Goal: Transaction & Acquisition: Purchase product/service

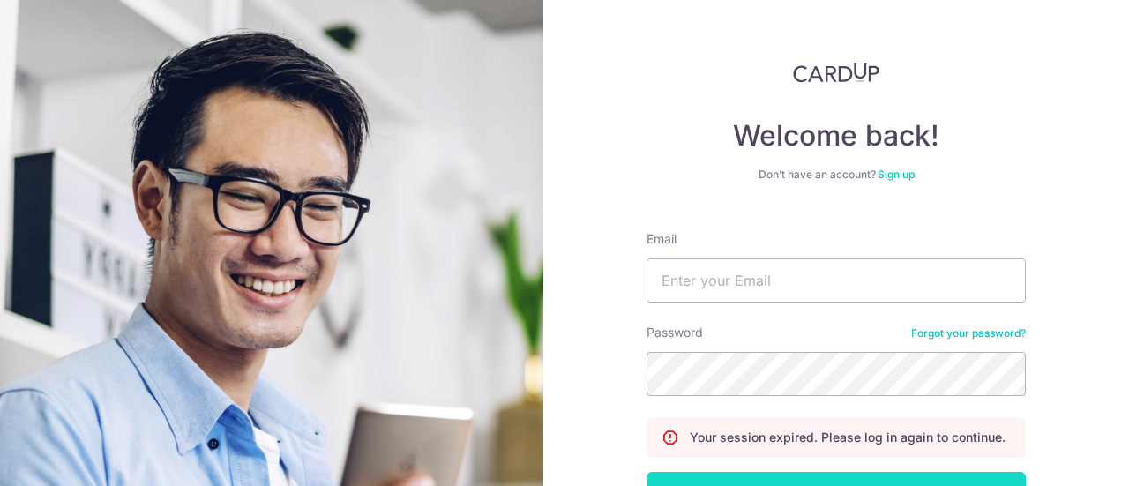
scroll to position [127, 0]
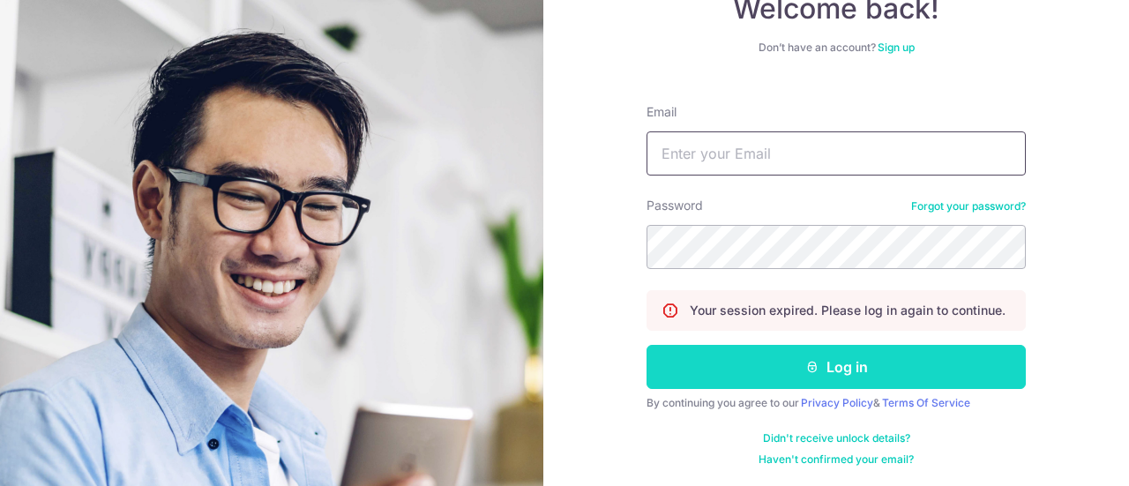
type input "[DOMAIN_NAME][EMAIL_ADDRESS][DOMAIN_NAME]"
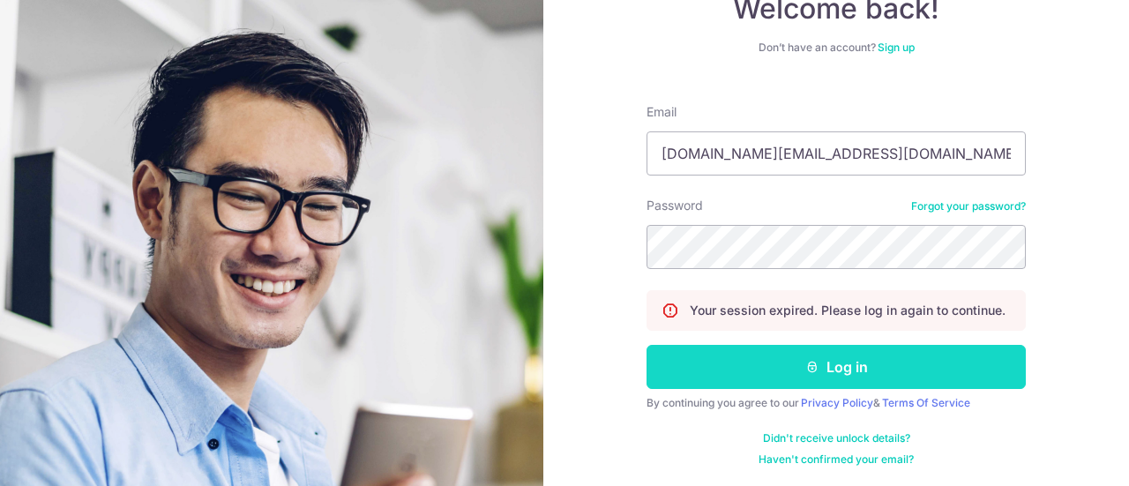
click at [794, 364] on button "Log in" at bounding box center [836, 367] width 379 height 44
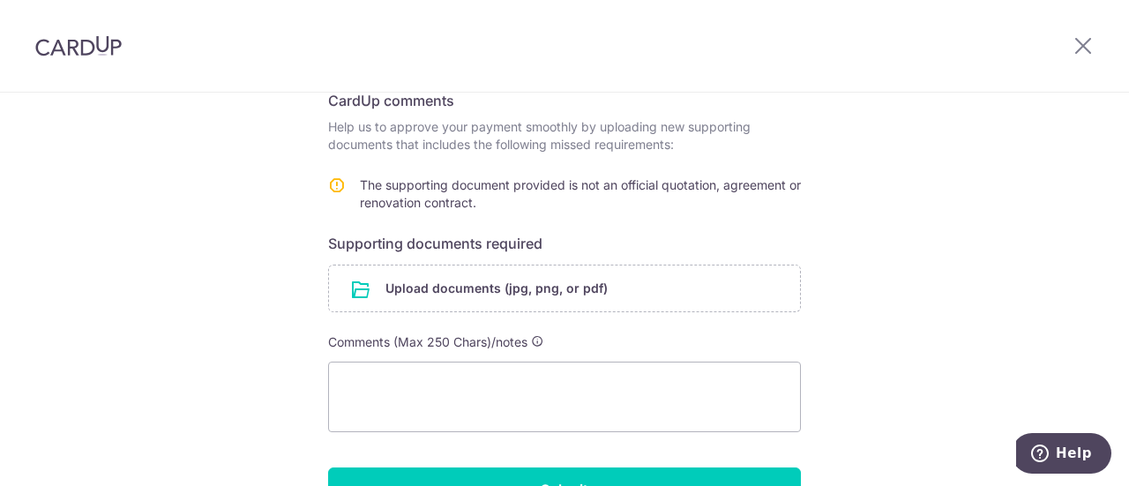
scroll to position [296, 0]
click at [592, 385] on textarea at bounding box center [564, 398] width 473 height 71
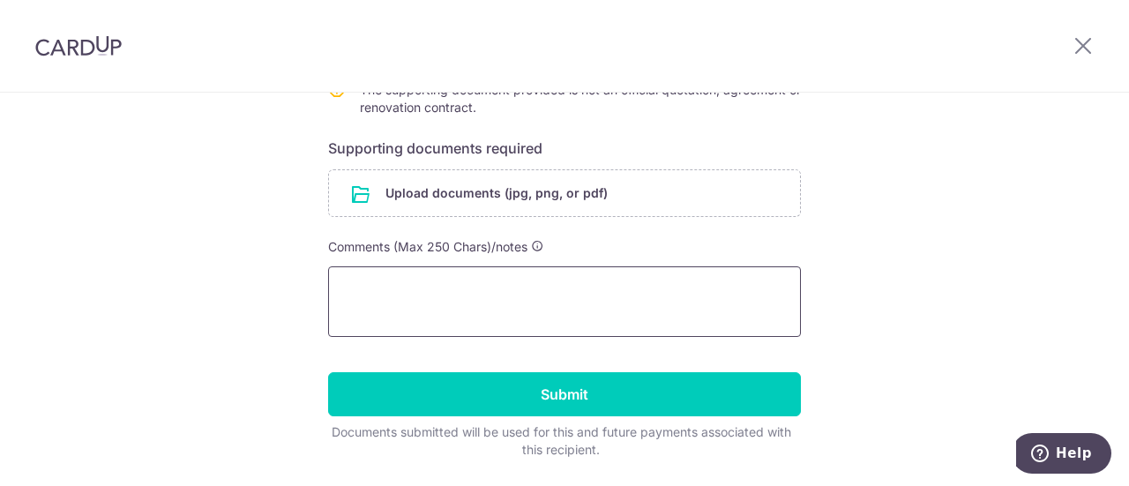
scroll to position [392, 0]
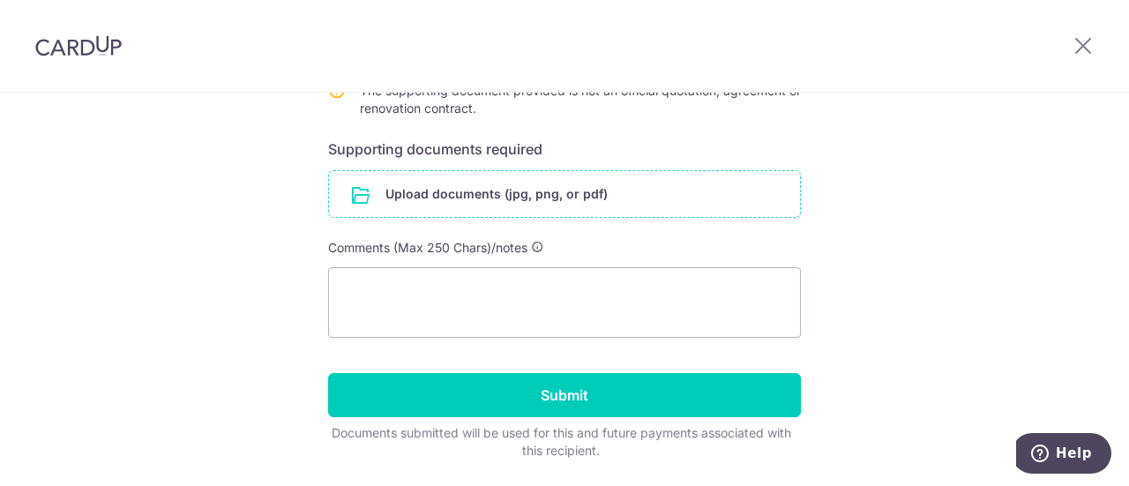
click at [459, 207] on input "file" at bounding box center [564, 194] width 471 height 46
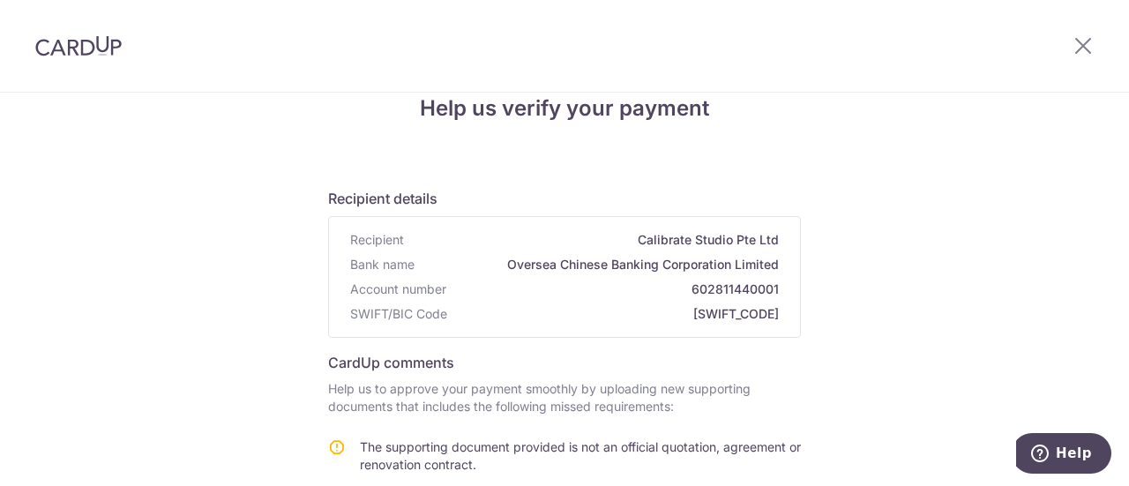
scroll to position [518, 0]
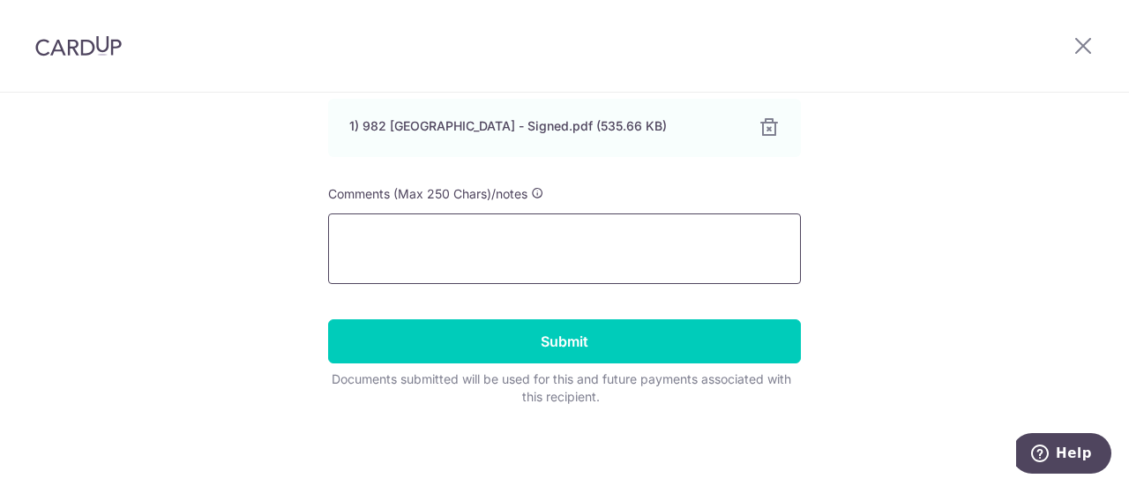
click at [611, 261] on textarea at bounding box center [564, 248] width 473 height 71
type textarea "B"
click at [338, 232] on textarea "Transfer details can be found in Line 3" at bounding box center [564, 248] width 473 height 71
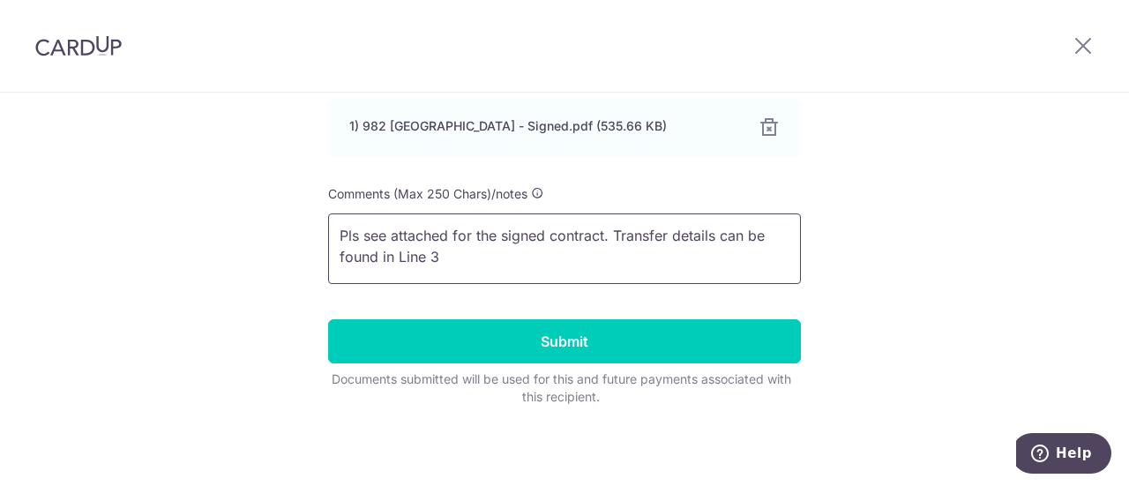
click at [519, 269] on textarea "Pls see attached for the signed contract. Transfer details can be found in Line…" at bounding box center [564, 248] width 473 height 71
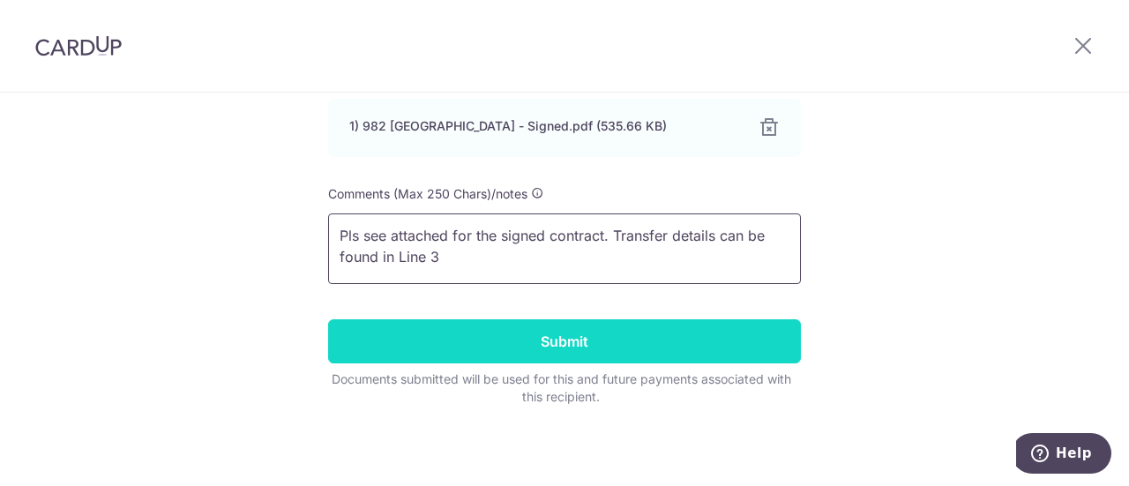
type textarea "Pls see attached for the signed contract. Transfer details can be found in Line…"
click at [549, 359] on input "Submit" at bounding box center [564, 341] width 473 height 44
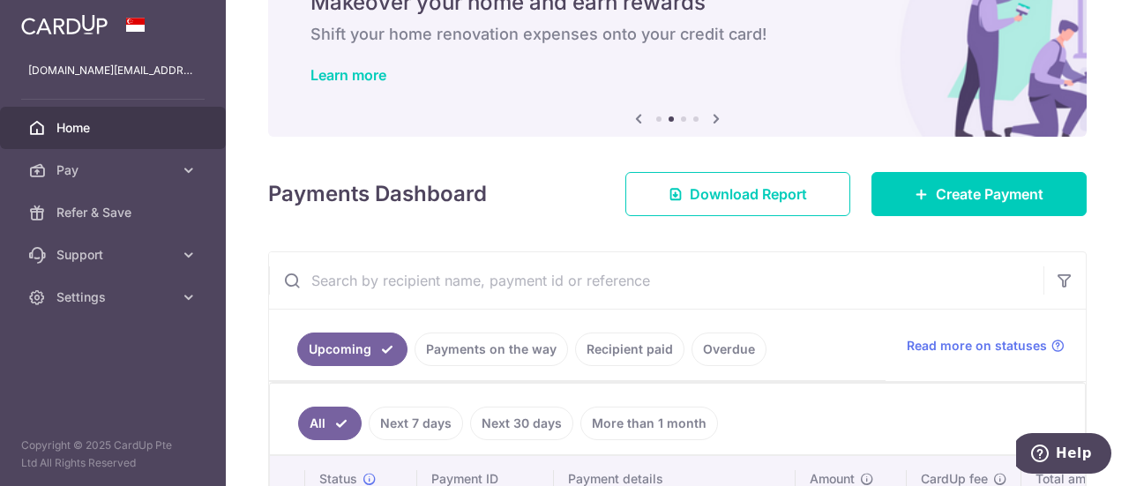
scroll to position [88, 0]
click at [939, 218] on div "× Pause Schedule Pause all future payments in this series Pause just this one p…" at bounding box center [677, 243] width 903 height 486
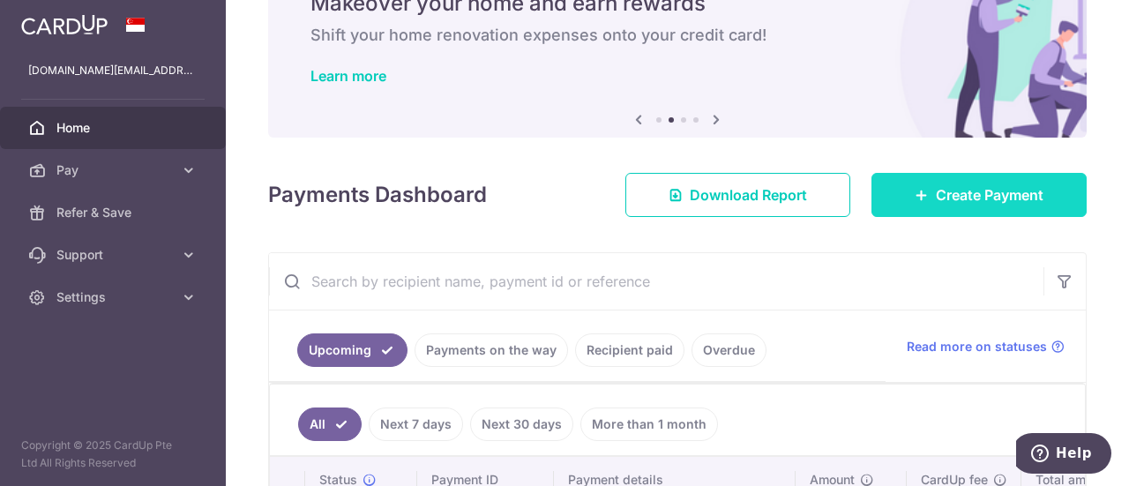
click at [928, 206] on link "Create Payment" at bounding box center [978, 195] width 215 height 44
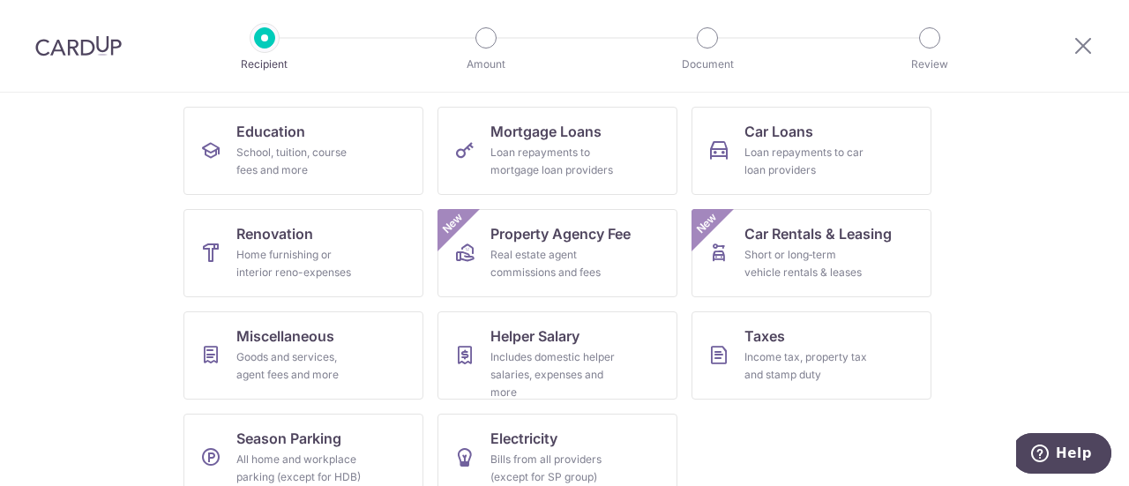
scroll to position [293, 0]
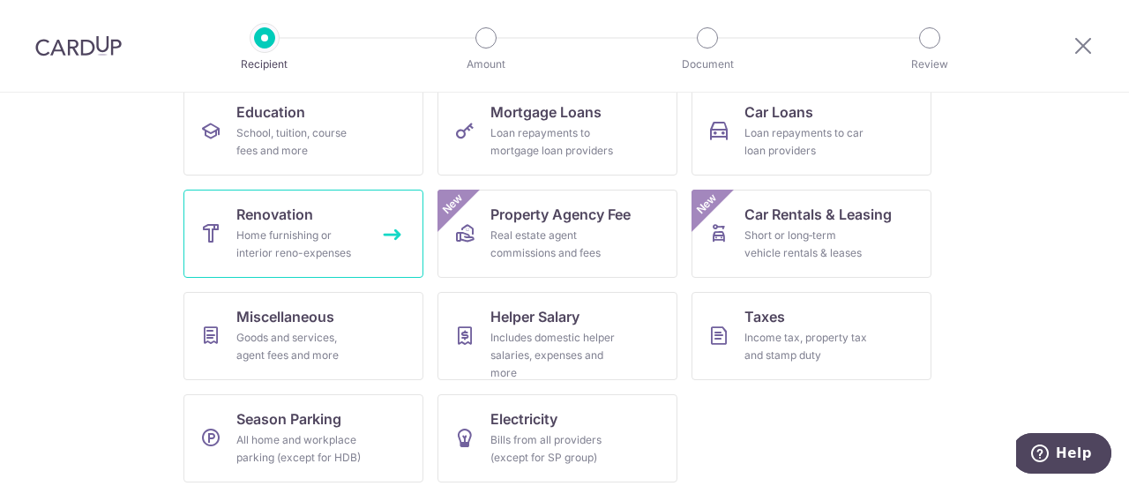
click at [280, 253] on div "Home furnishing or interior reno-expenses" at bounding box center [299, 244] width 127 height 35
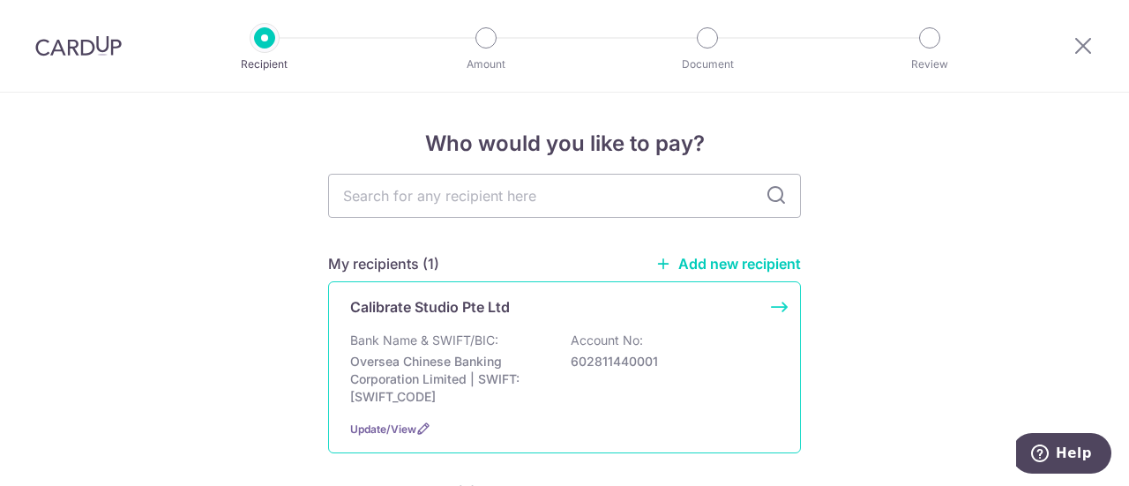
scroll to position [88, 0]
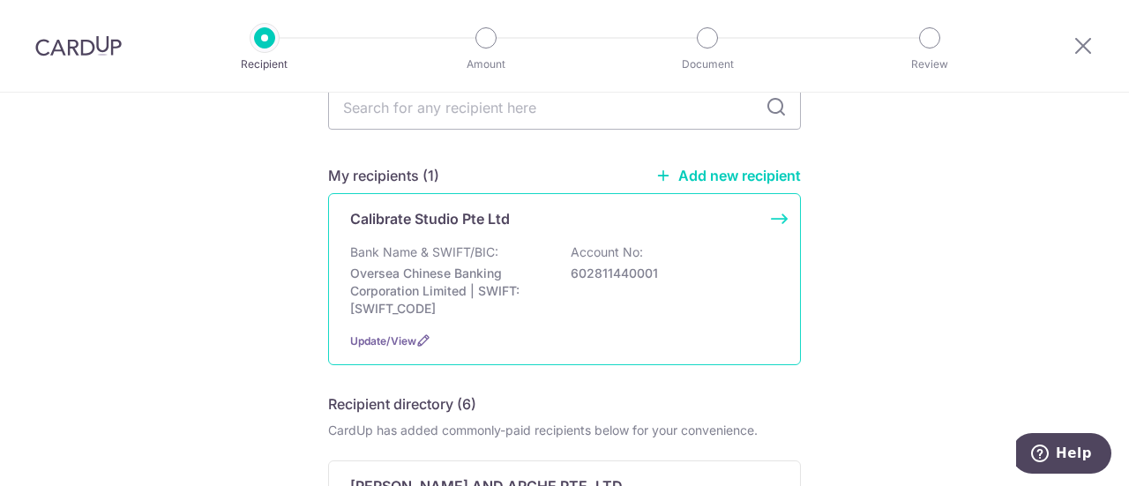
click at [597, 294] on div "Bank Name & SWIFT/BIC: Oversea Chinese Banking Corporation Limited | SWIFT: OCB…" at bounding box center [564, 280] width 429 height 74
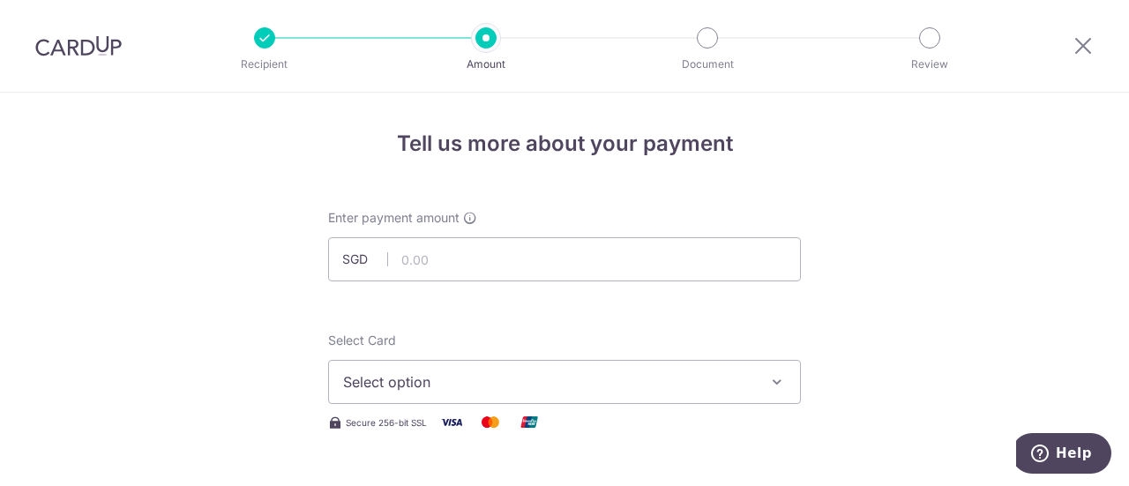
scroll to position [36, 0]
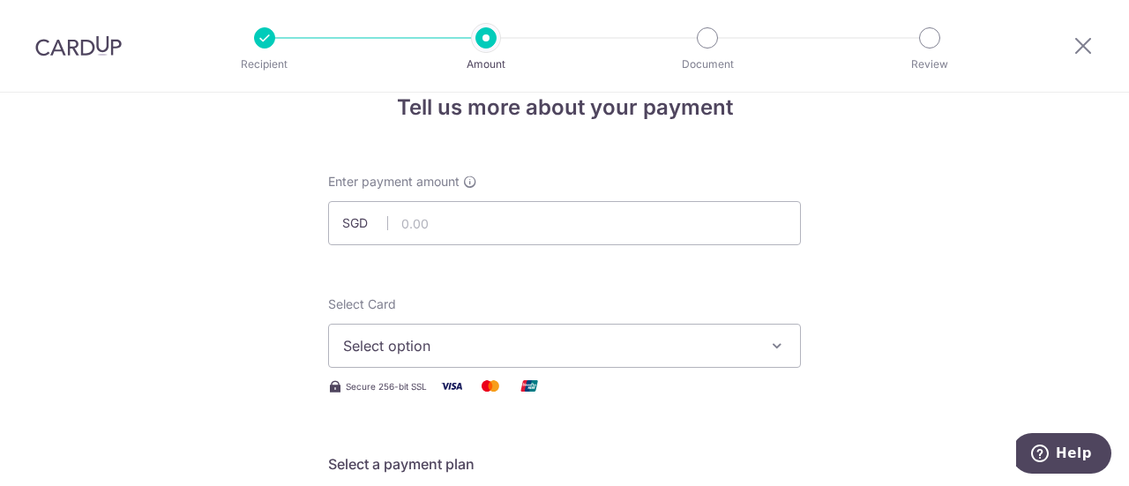
click at [531, 239] on input "text" at bounding box center [564, 223] width 473 height 44
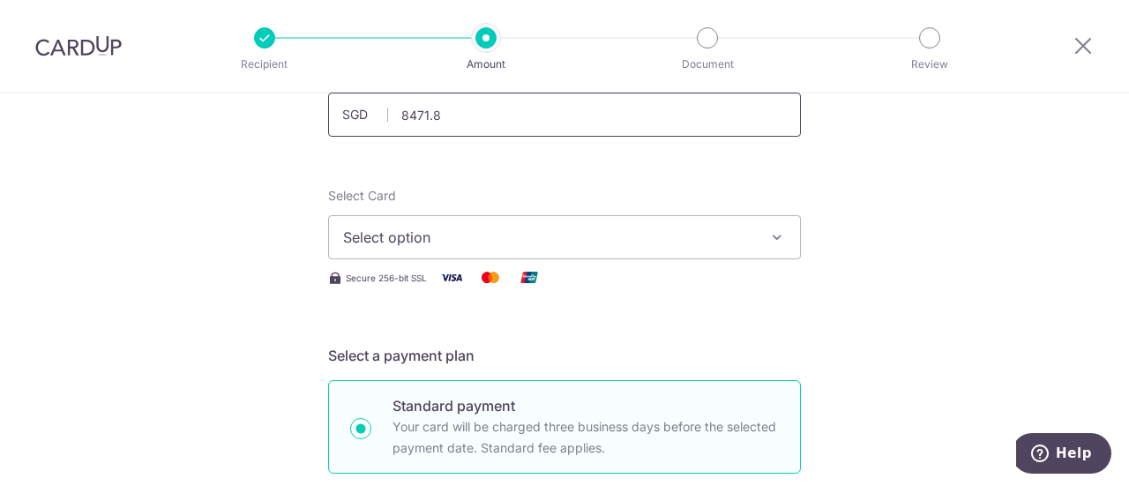
scroll to position [146, 0]
type input "8,471.80"
click at [459, 243] on span "Select option" at bounding box center [548, 236] width 411 height 21
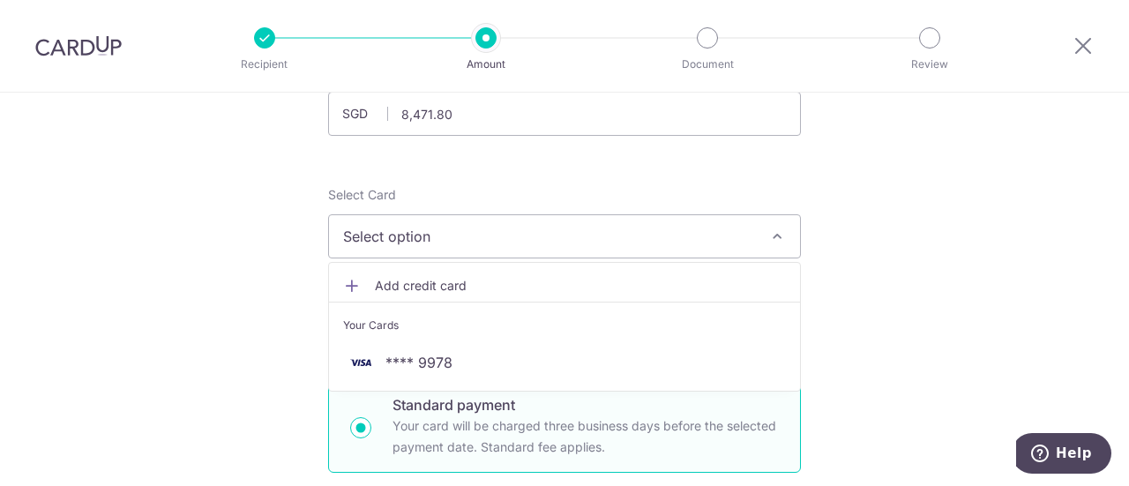
click at [438, 337] on li "Your Cards" at bounding box center [564, 322] width 471 height 40
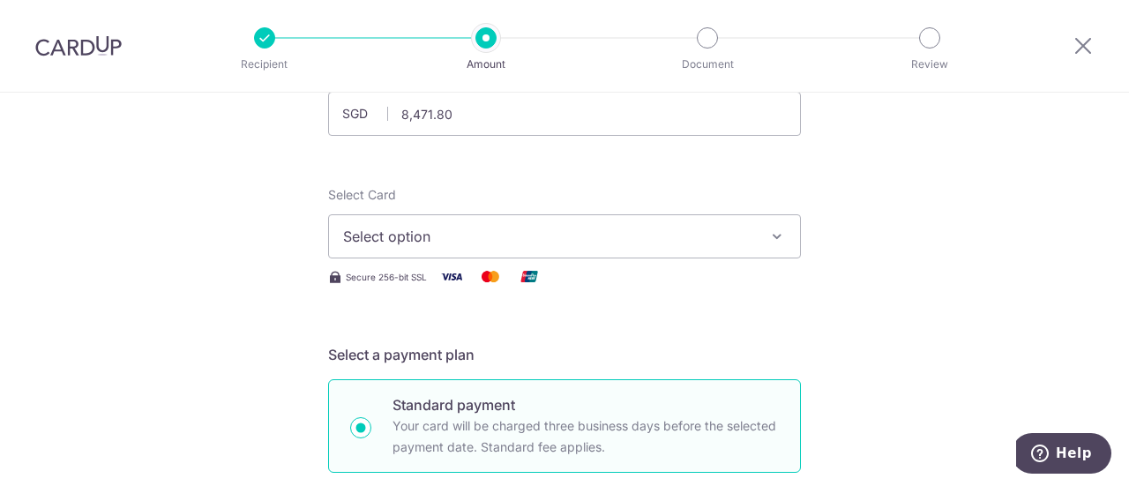
click at [442, 235] on span "Select option" at bounding box center [548, 236] width 411 height 21
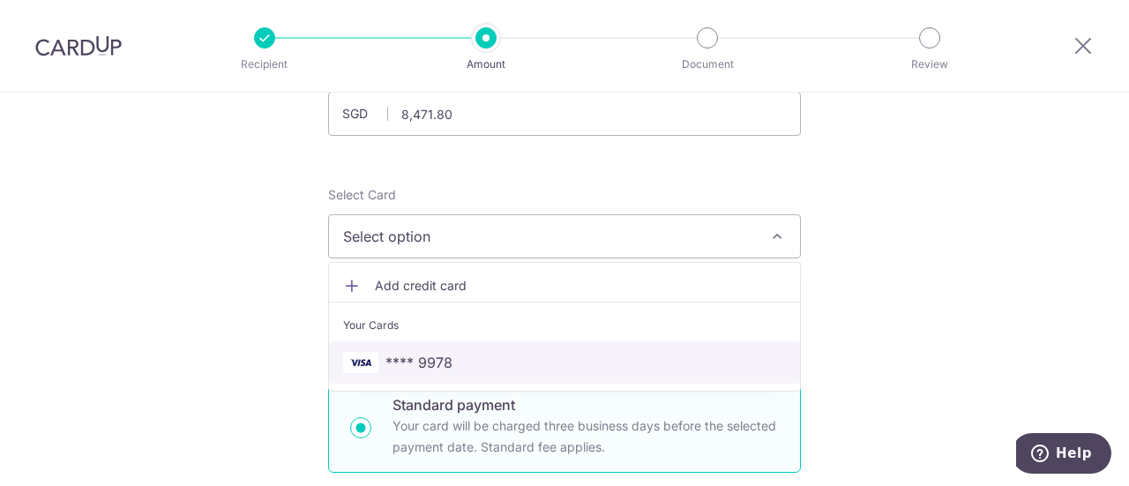
click at [449, 364] on span "**** 9978" at bounding box center [564, 362] width 443 height 21
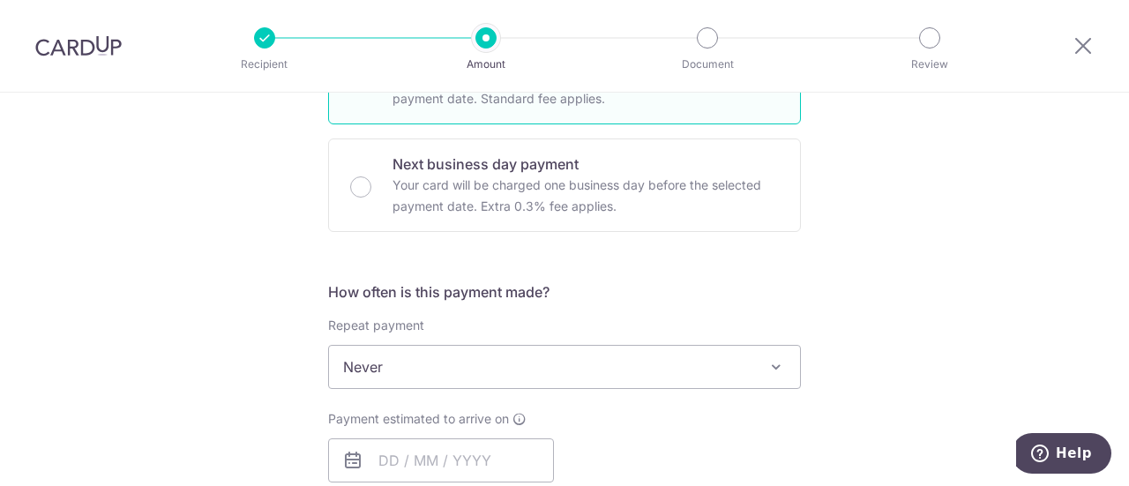
scroll to position [543, 0]
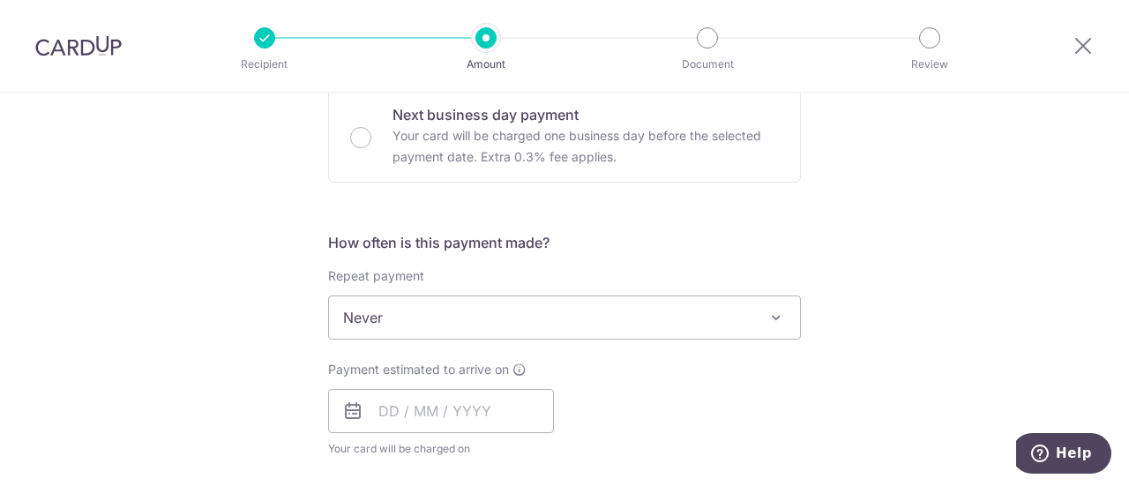
click at [467, 322] on span "Never" at bounding box center [564, 317] width 471 height 42
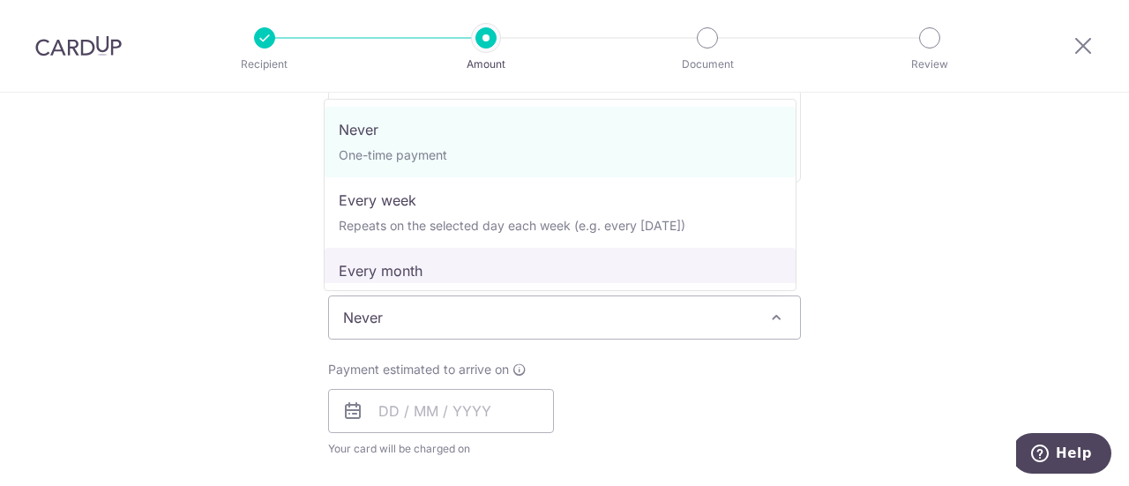
select select "3"
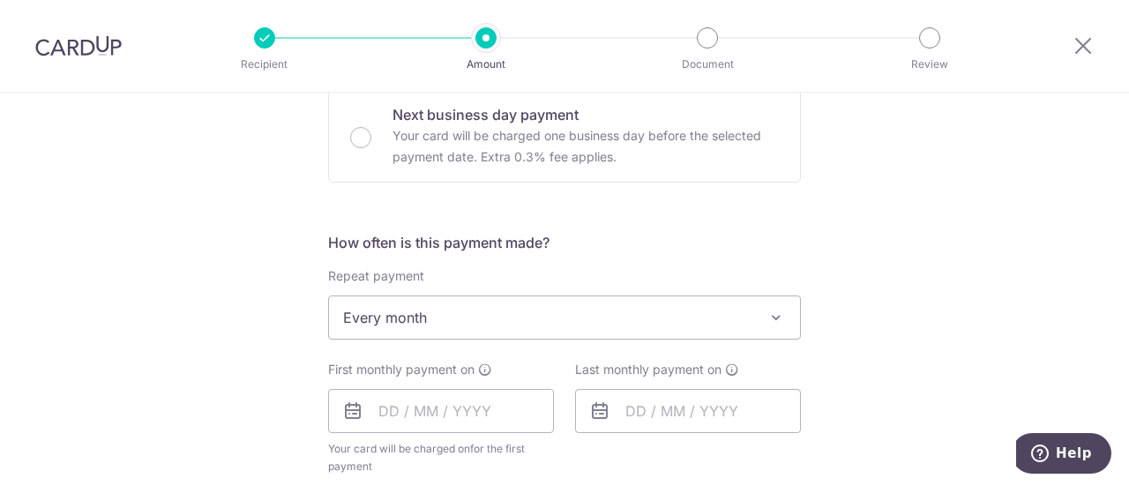
scroll to position [642, 0]
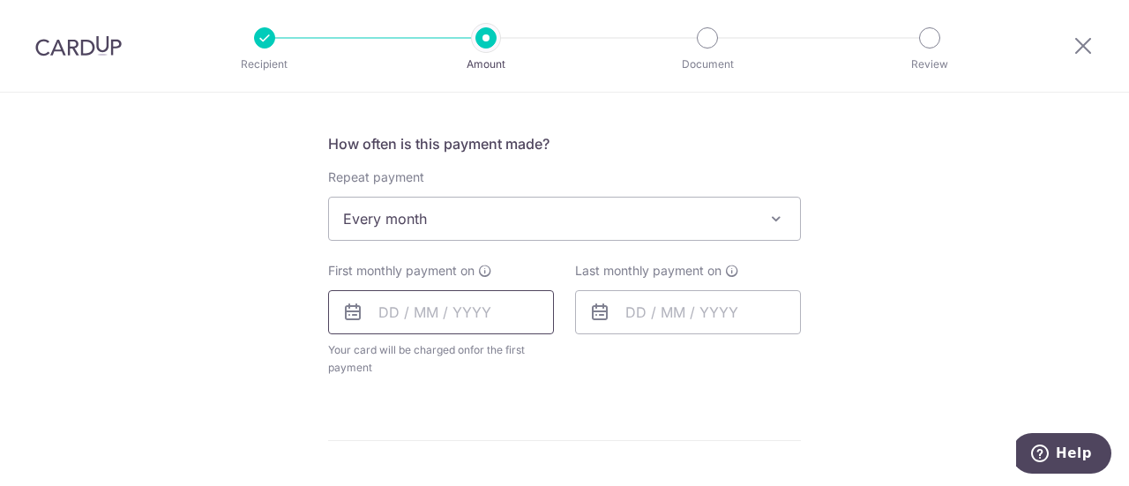
click at [450, 309] on input "text" at bounding box center [441, 312] width 226 height 44
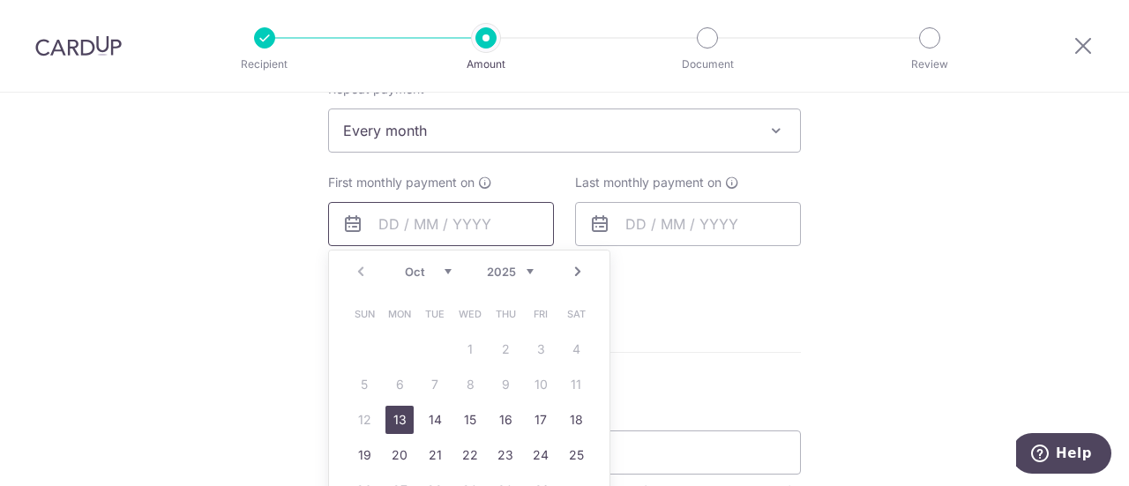
scroll to position [731, 0]
click at [434, 382] on table "Sun Mon Tue Wed Thu Fri Sat 1 2 3 4 5 6 7 8 9 10 11 12 13 14 15 16 17 18 19 20 …" at bounding box center [470, 401] width 247 height 212
click at [397, 418] on link "13" at bounding box center [399, 419] width 28 height 28
type input "[DATE]"
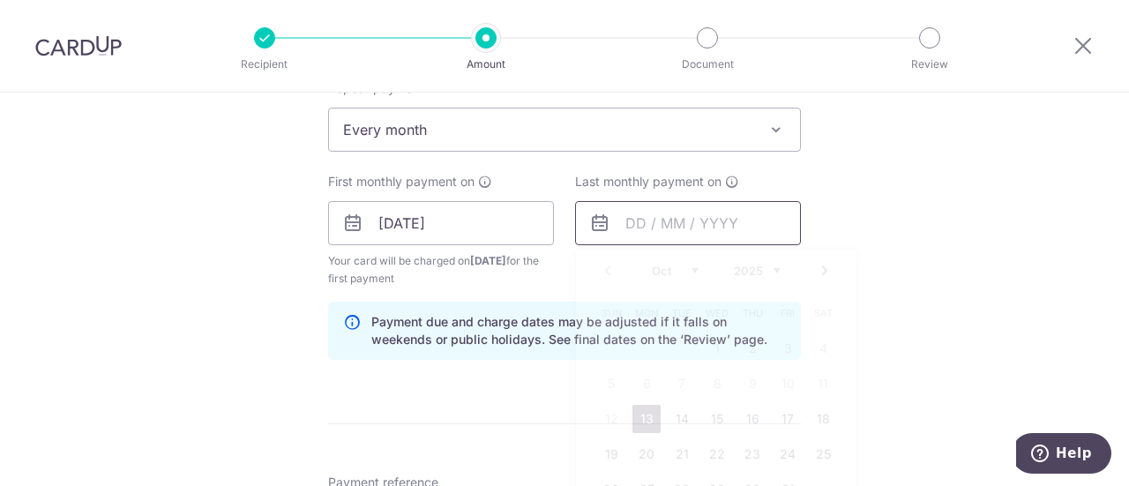
click at [666, 228] on input "text" at bounding box center [688, 223] width 226 height 44
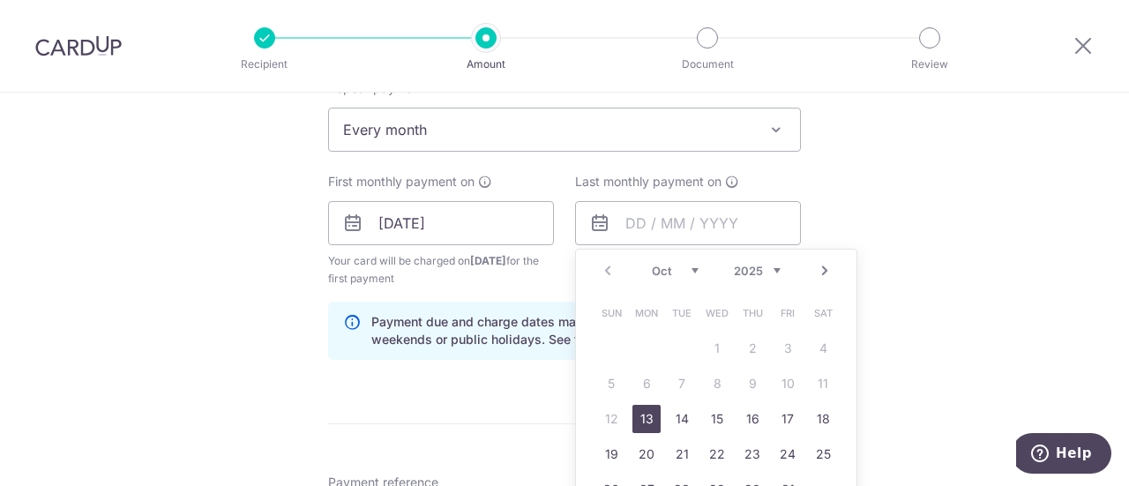
click at [845, 231] on div "Tell us more about your payment Enter payment amount SGD 8,471.80 8471.80 Selec…" at bounding box center [564, 263] width 1129 height 1804
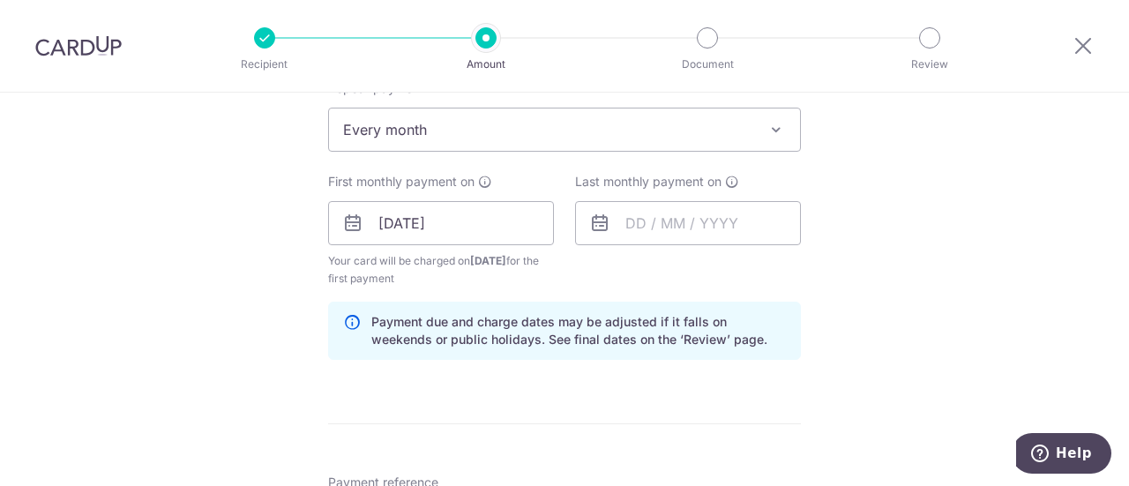
scroll to position [767, 0]
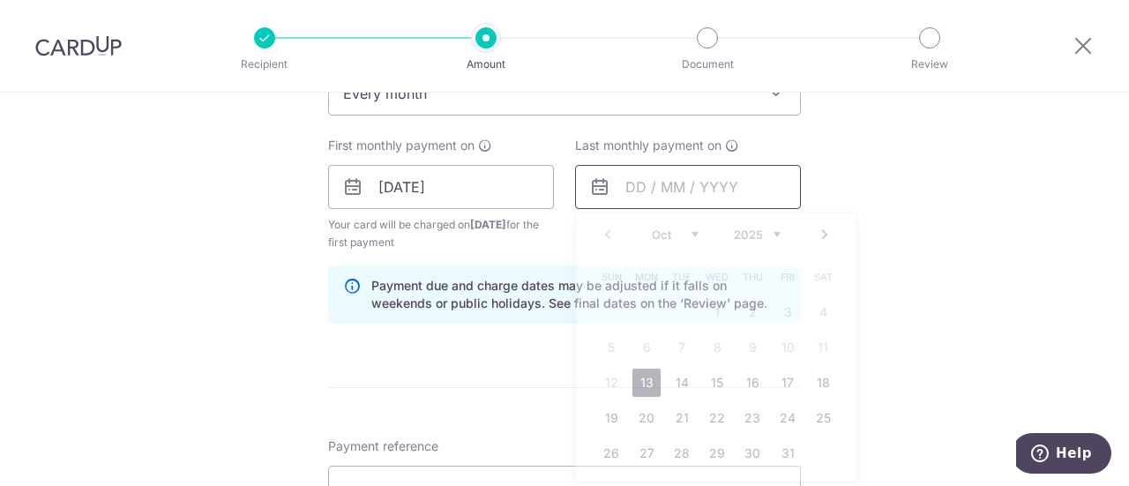
click at [631, 197] on input "text" at bounding box center [688, 187] width 226 height 44
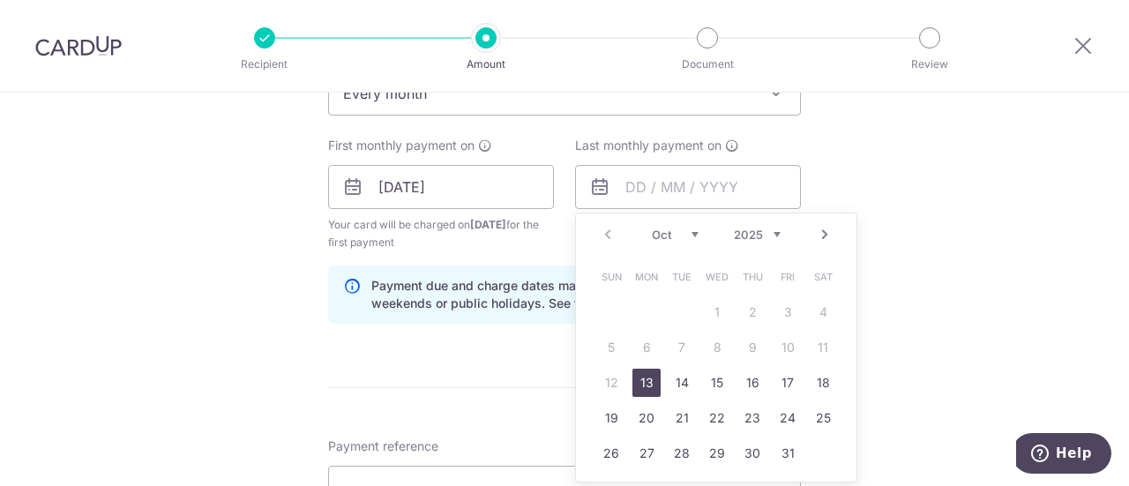
click at [634, 385] on link "13" at bounding box center [646, 383] width 28 height 28
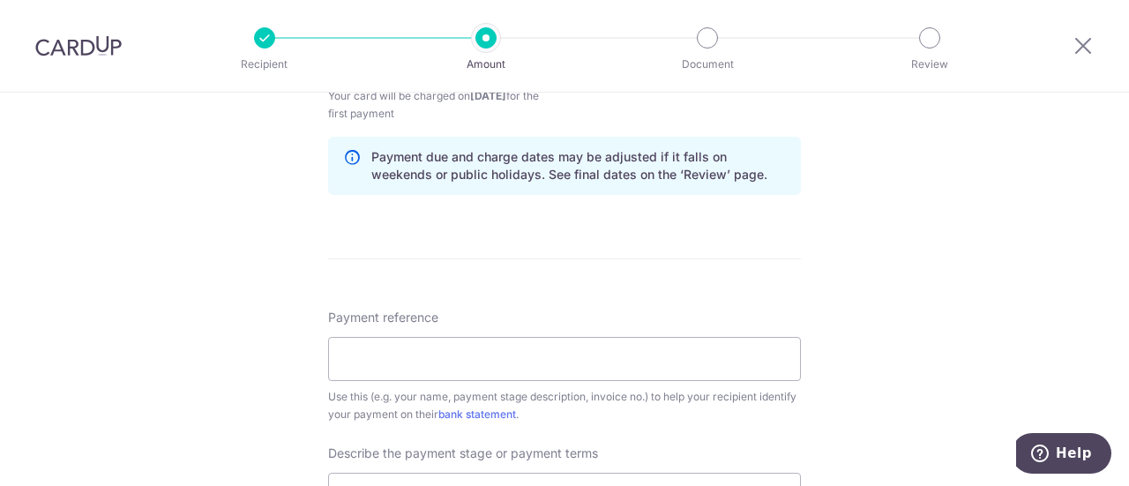
scroll to position [764, 0]
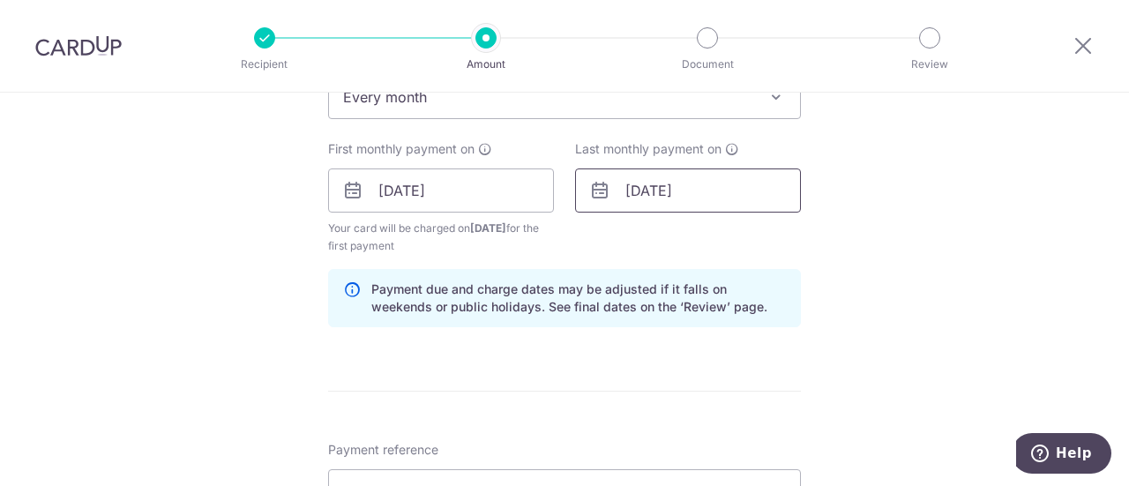
click at [670, 182] on input "[DATE]" at bounding box center [688, 190] width 226 height 44
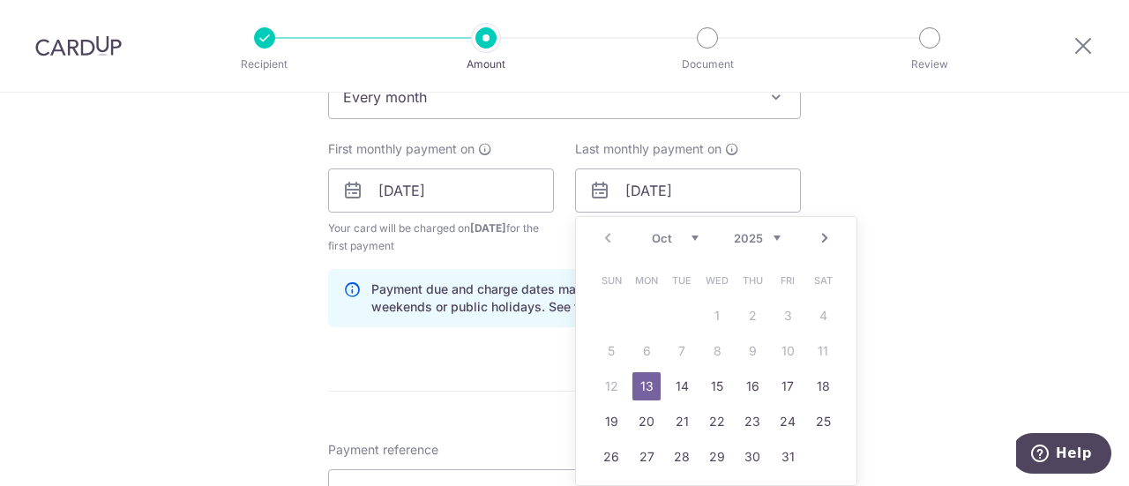
click at [821, 240] on link "Next" at bounding box center [824, 238] width 21 height 21
click at [741, 386] on link "13" at bounding box center [752, 386] width 28 height 28
type input "[DATE]"
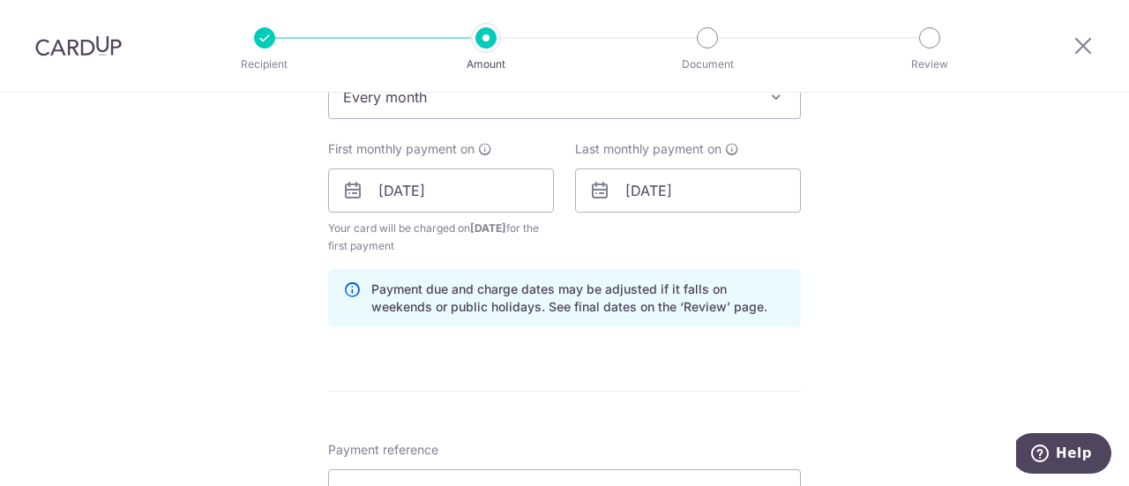
scroll to position [973, 0]
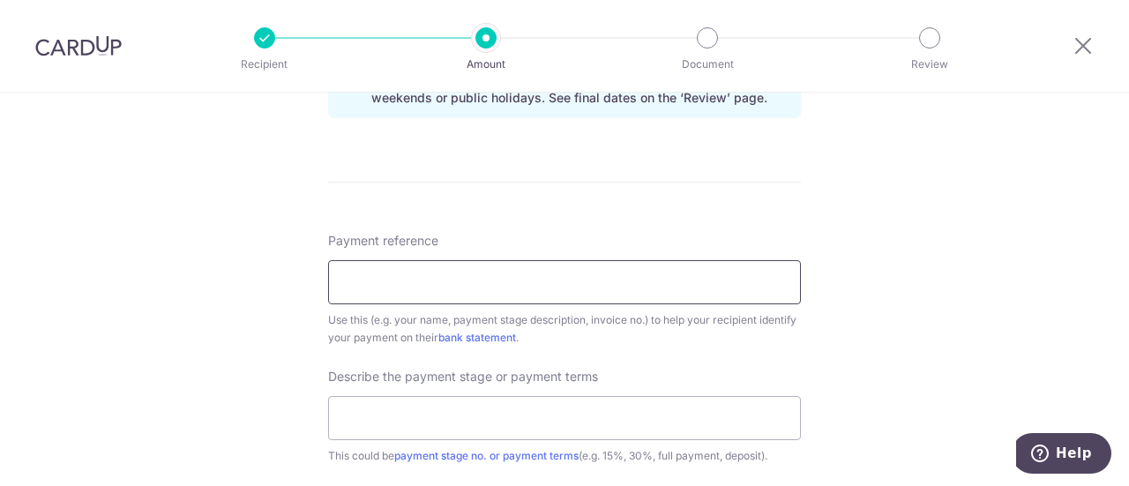
click at [537, 295] on input "Payment reference" at bounding box center [564, 282] width 473 height 44
type input "[PERSON_NAME] [PERSON_NAME]"
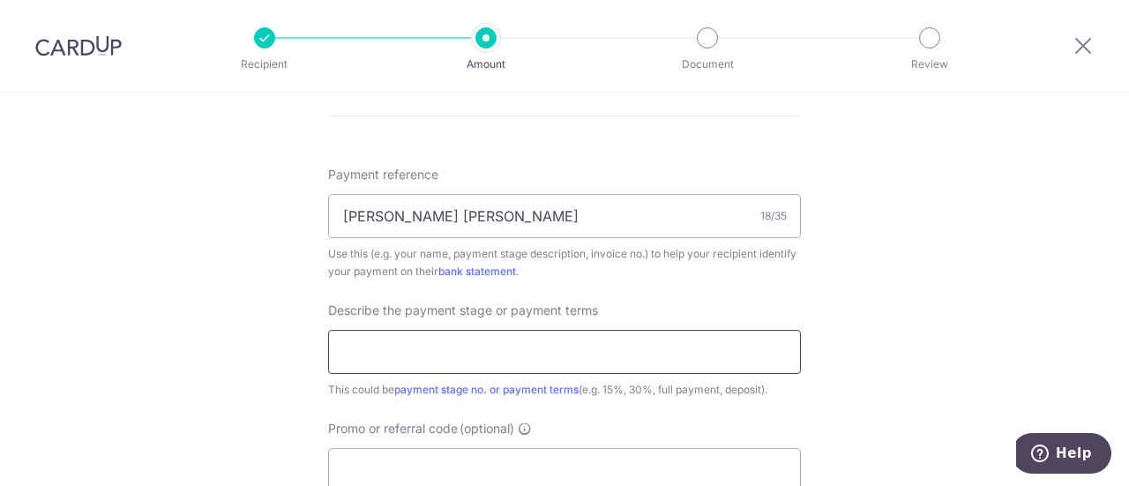
click at [501, 370] on input "text" at bounding box center [564, 352] width 473 height 44
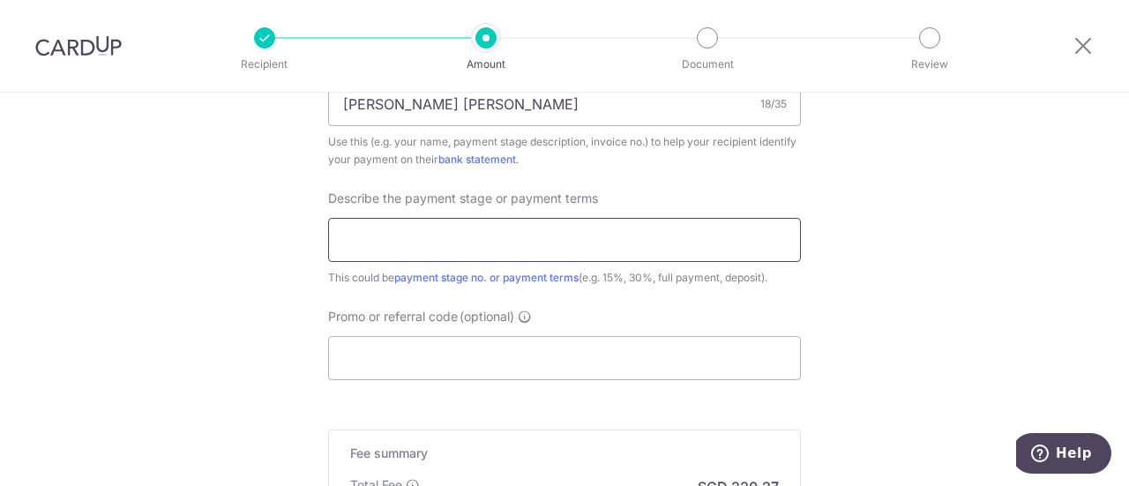
scroll to position [1152, 0]
type input "Remaining 40% and 45%"
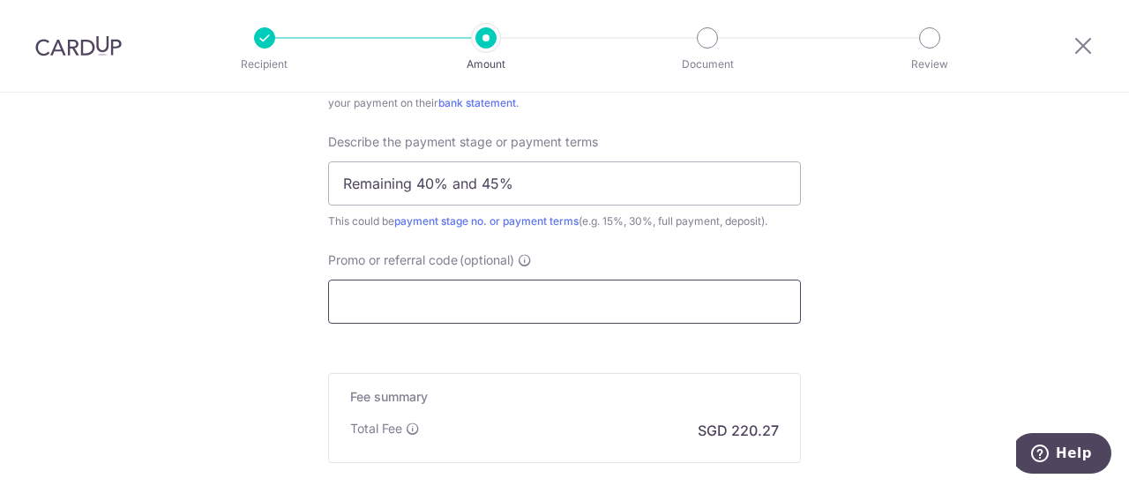
click at [481, 294] on input "Promo or referral code (optional)" at bounding box center [564, 302] width 473 height 44
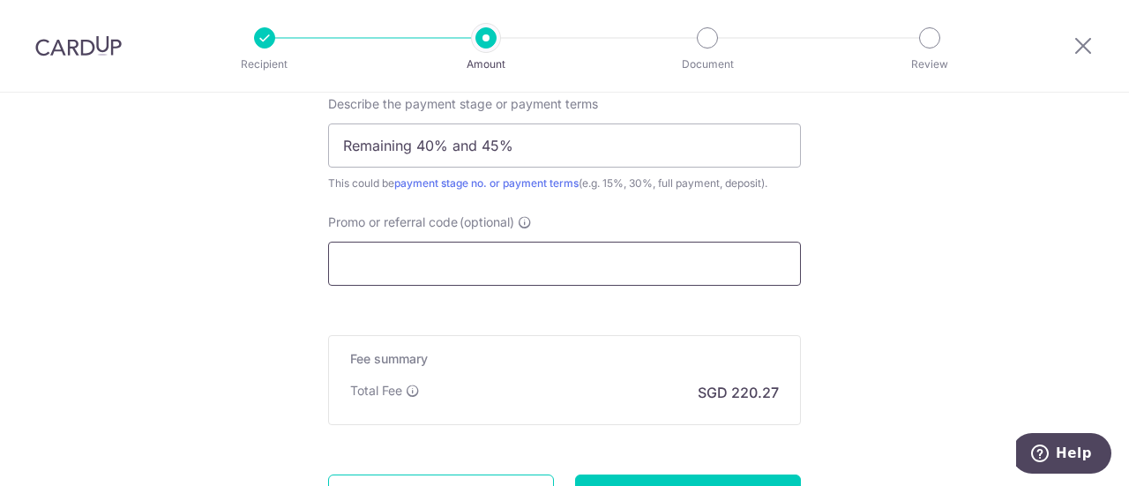
scroll to position [1297, 0]
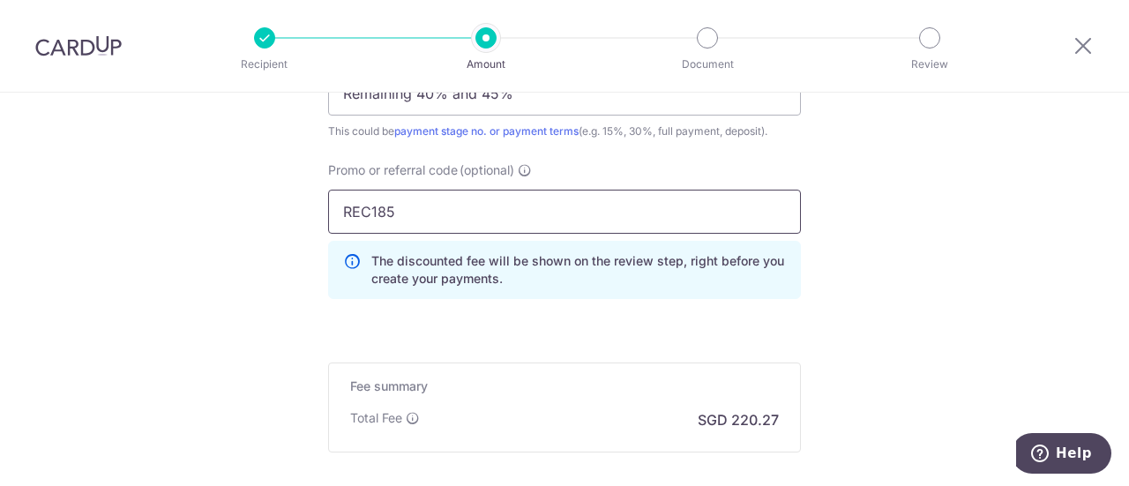
type input "REC185"
click at [481, 297] on div "Promo or referral code (optional) REC185 The discounted fee will be shown on th…" at bounding box center [565, 237] width 494 height 152
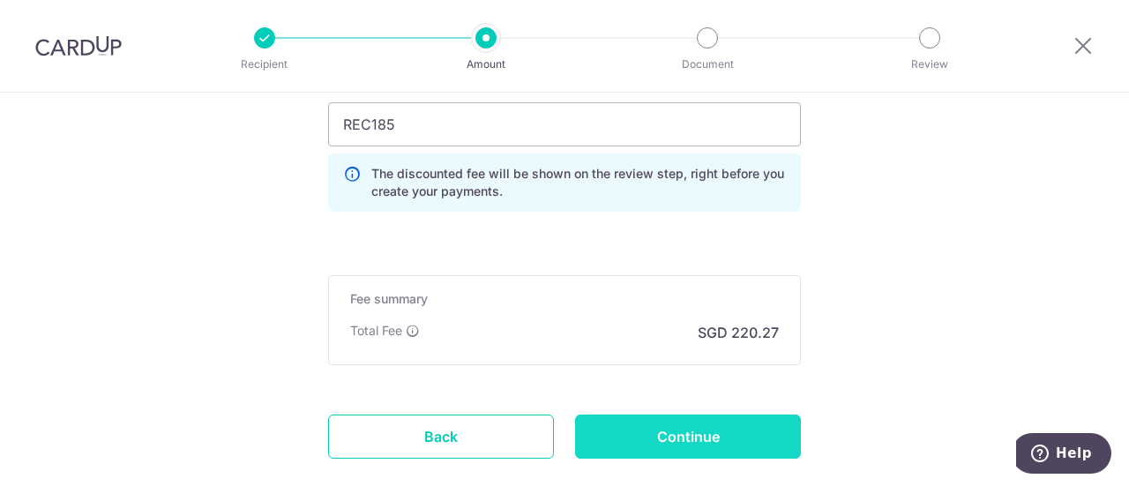
click at [639, 437] on input "Continue" at bounding box center [688, 437] width 226 height 44
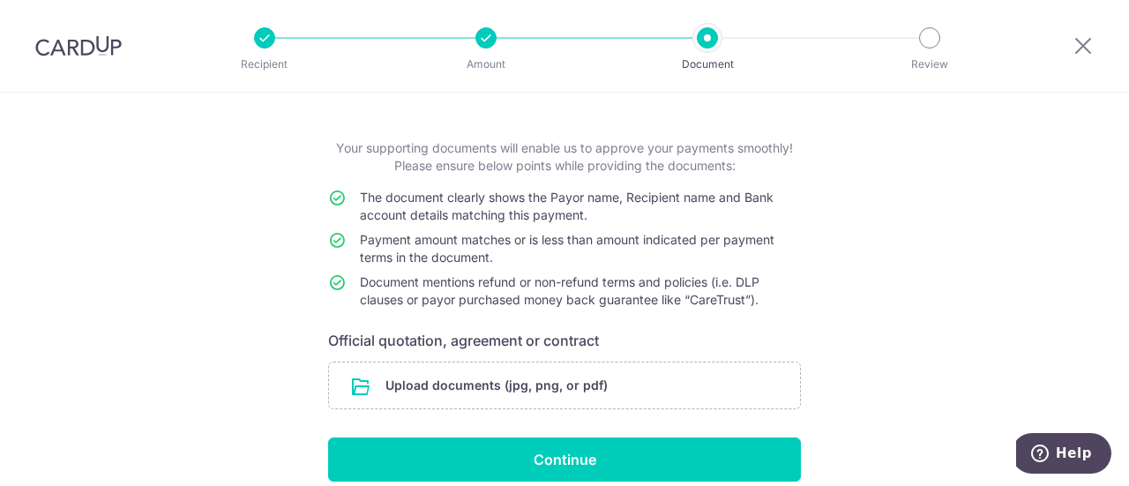
scroll to position [111, 0]
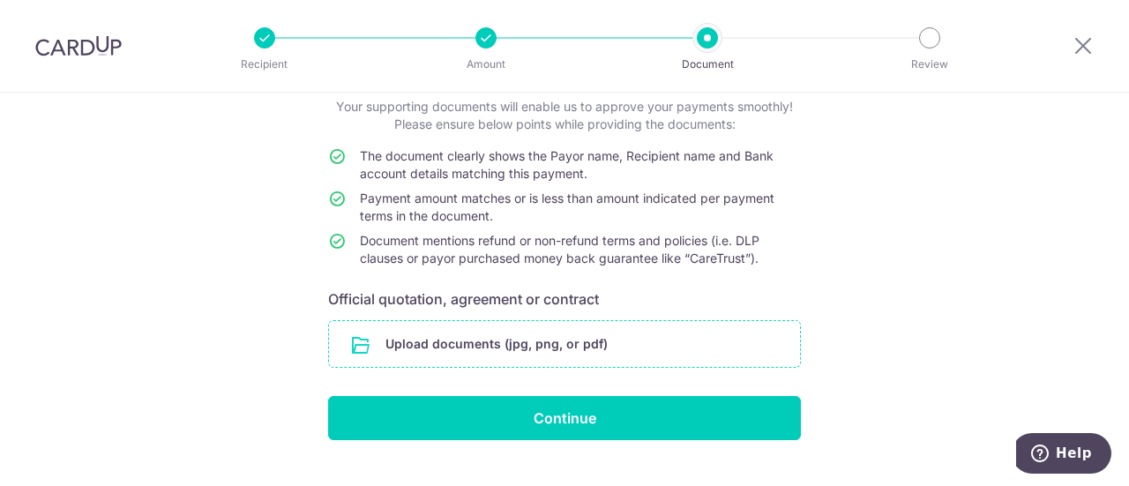
click at [550, 332] on input "file" at bounding box center [564, 344] width 471 height 46
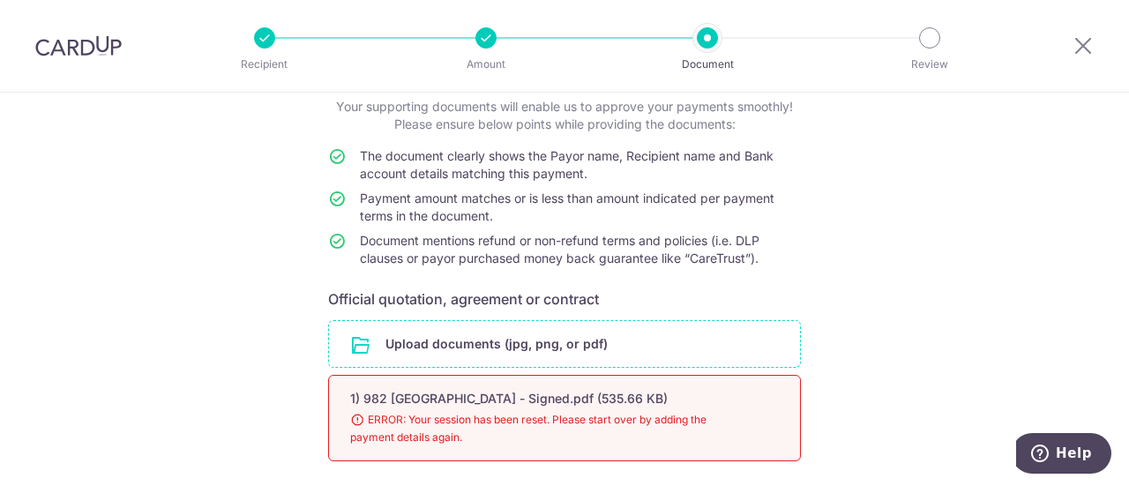
scroll to position [246, 0]
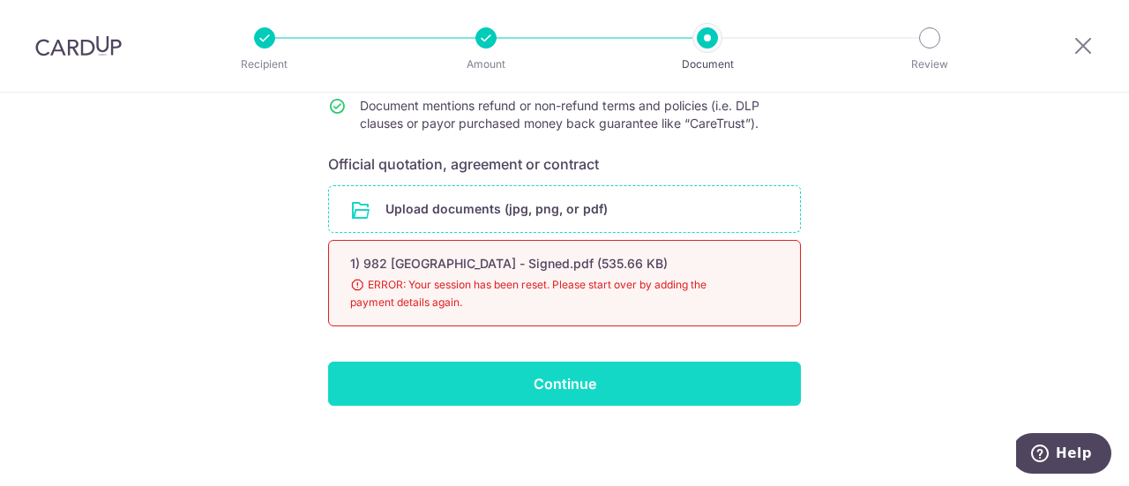
click at [542, 375] on input "Continue" at bounding box center [564, 384] width 473 height 44
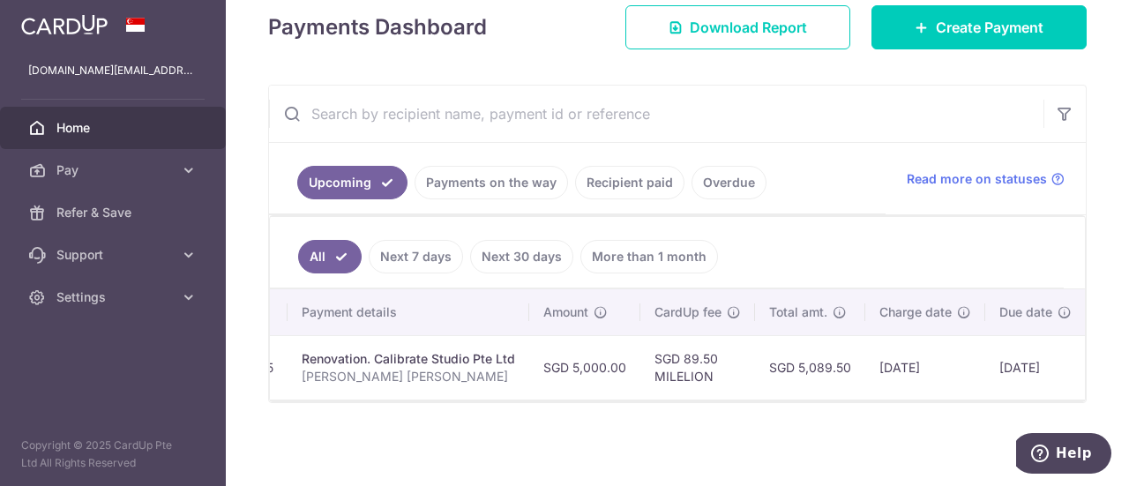
scroll to position [0, 396]
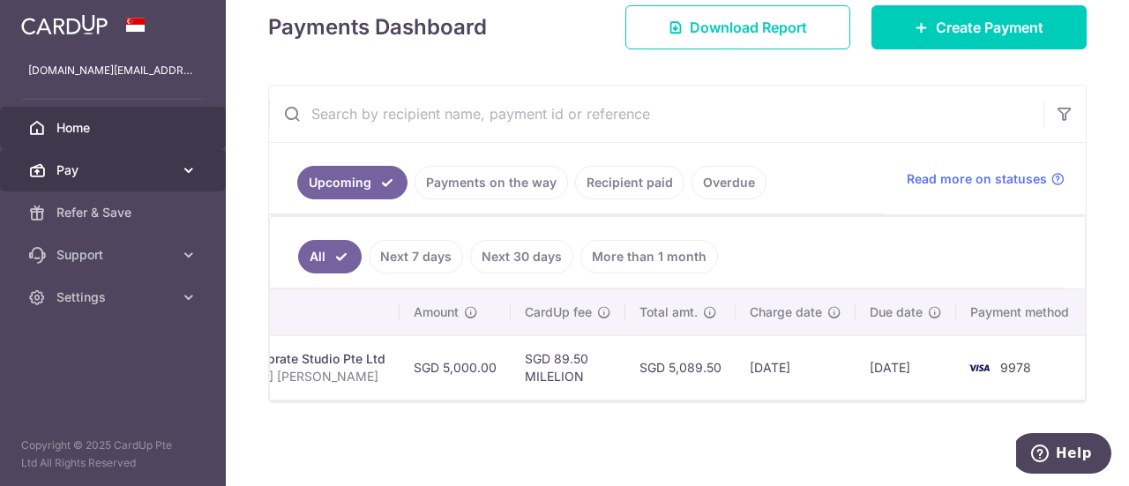
click at [186, 184] on link "Pay" at bounding box center [113, 170] width 226 height 42
click at [175, 181] on link "Pay" at bounding box center [113, 170] width 226 height 42
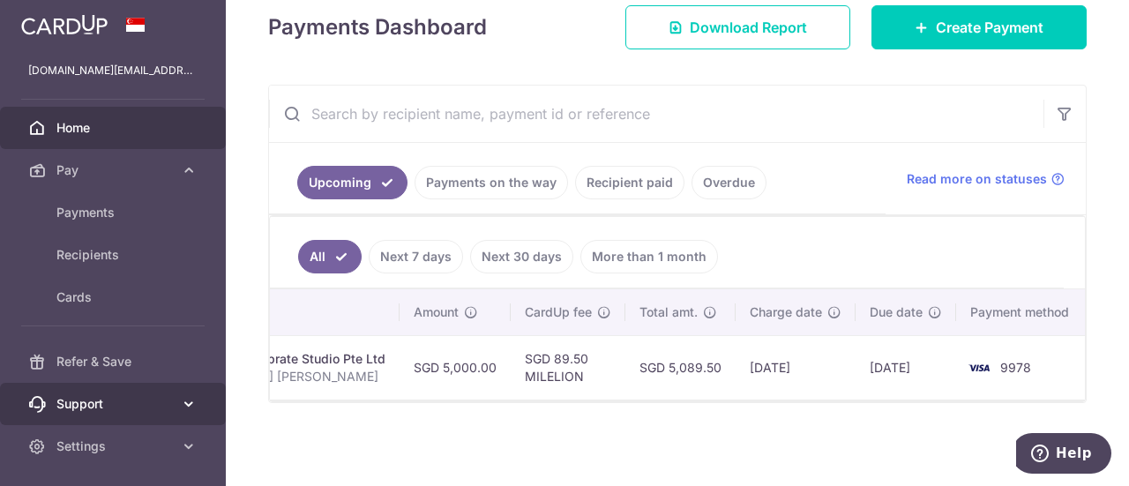
click at [171, 391] on link "Support" at bounding box center [113, 404] width 226 height 42
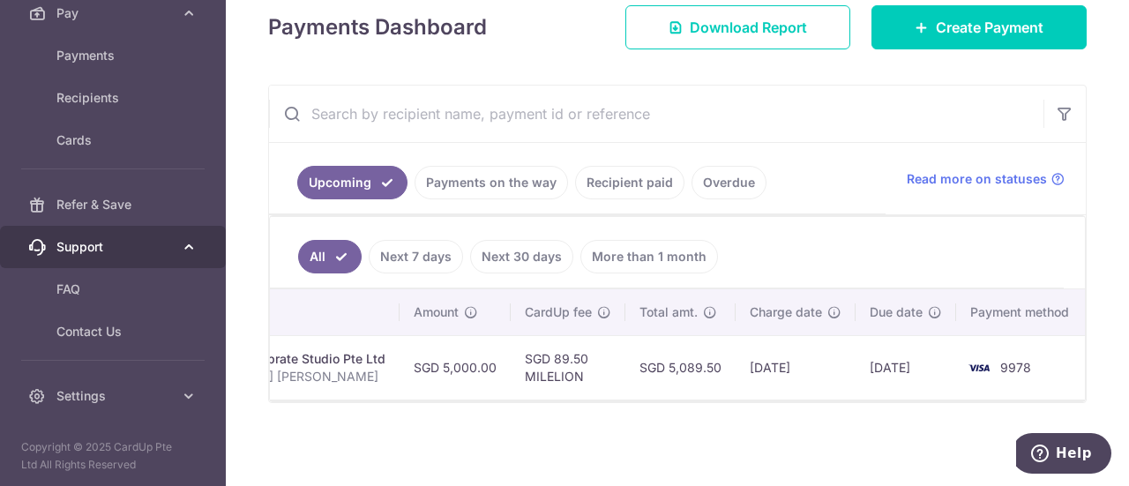
click at [180, 391] on icon at bounding box center [189, 396] width 18 height 18
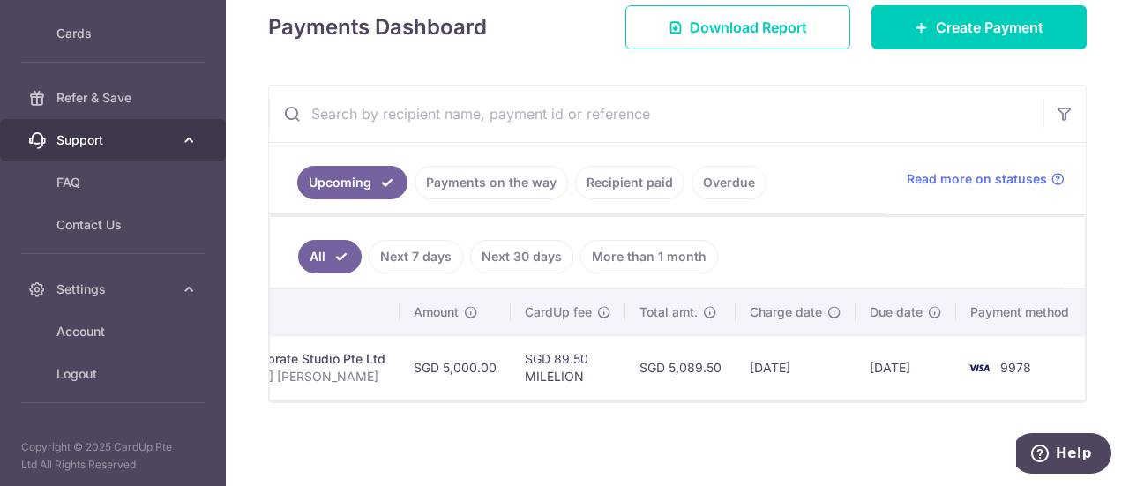
scroll to position [263, 0]
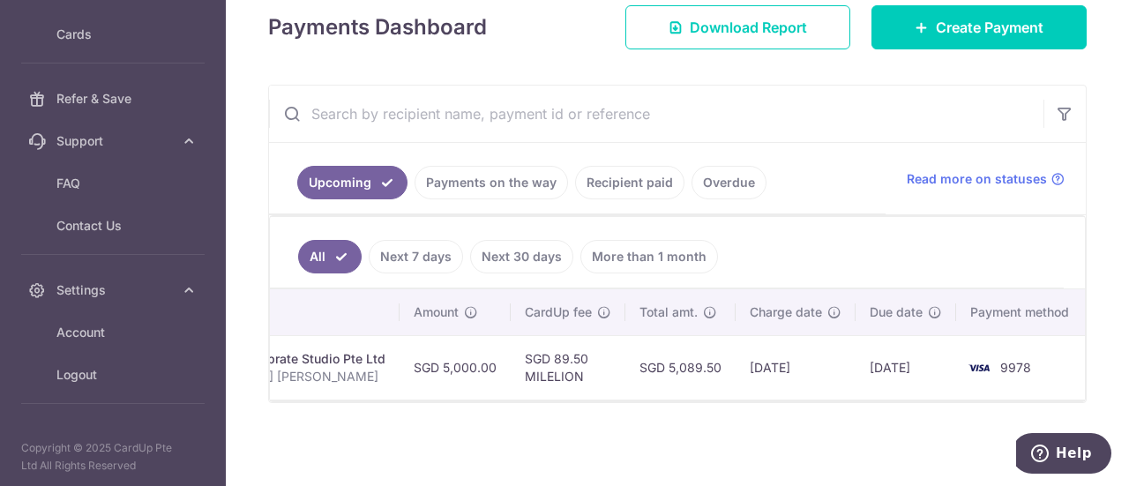
click at [464, 341] on td "SGD 5,000.00" at bounding box center [455, 367] width 111 height 64
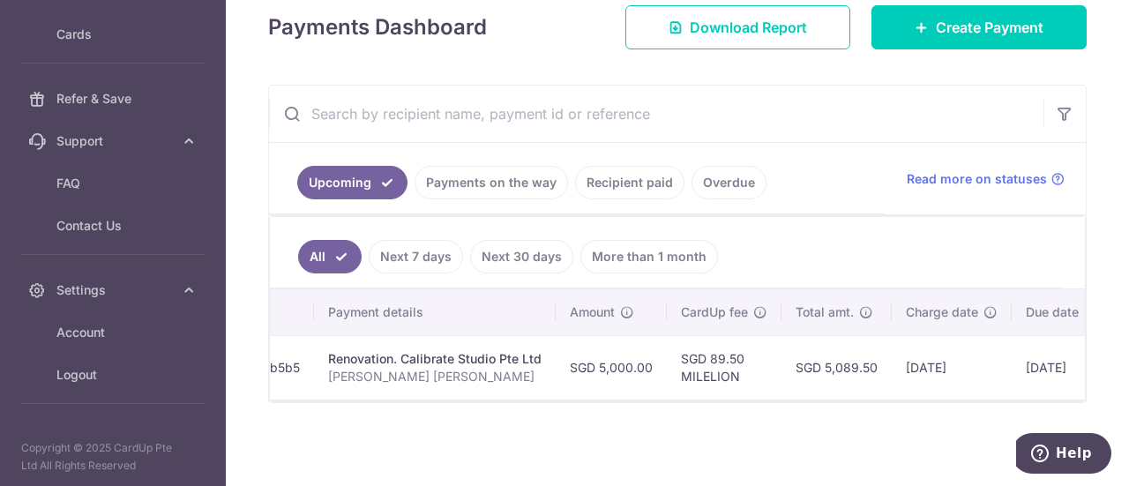
scroll to position [0, 0]
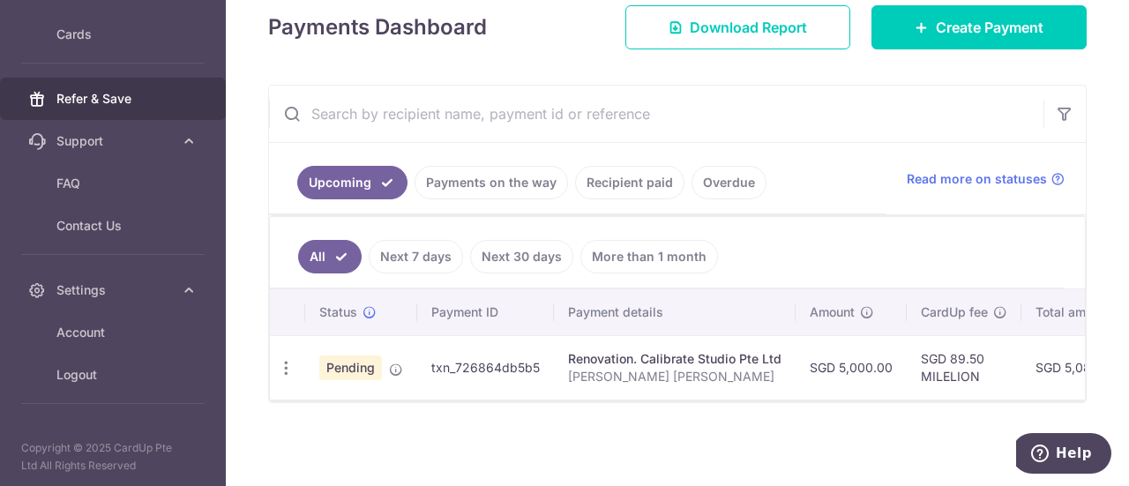
click at [113, 106] on span "Refer & Save" at bounding box center [114, 99] width 116 height 18
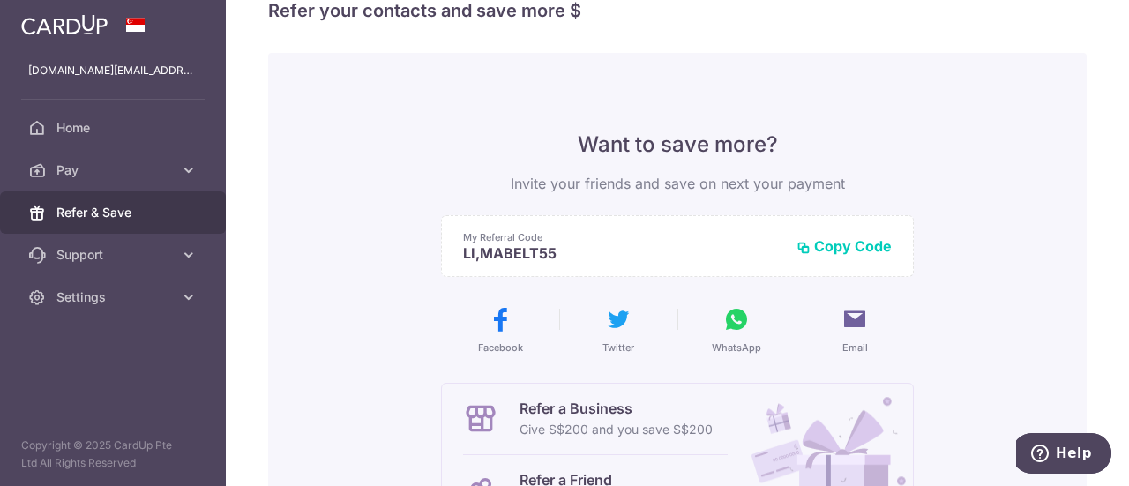
scroll to position [28, 0]
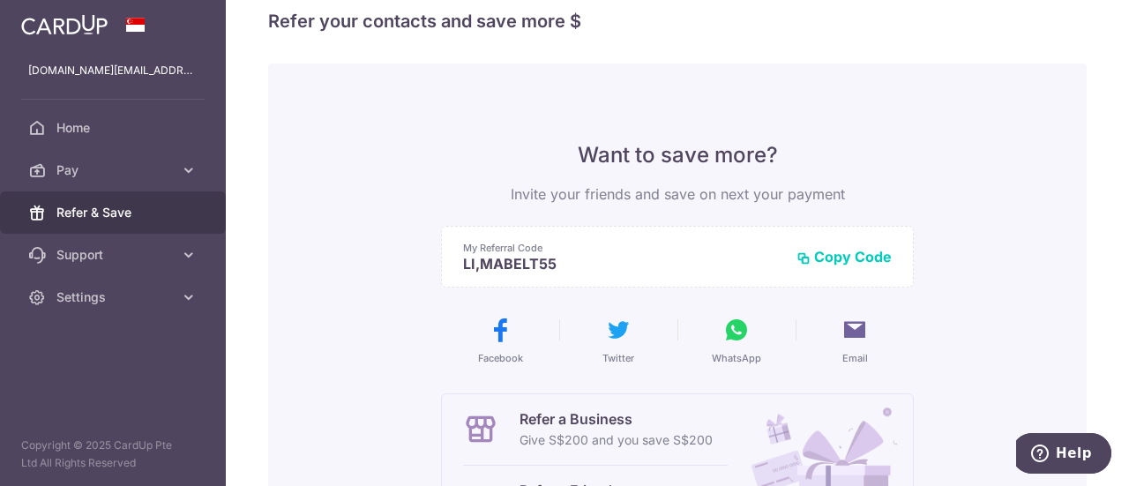
click at [857, 253] on button "Copy Code" at bounding box center [843, 257] width 95 height 18
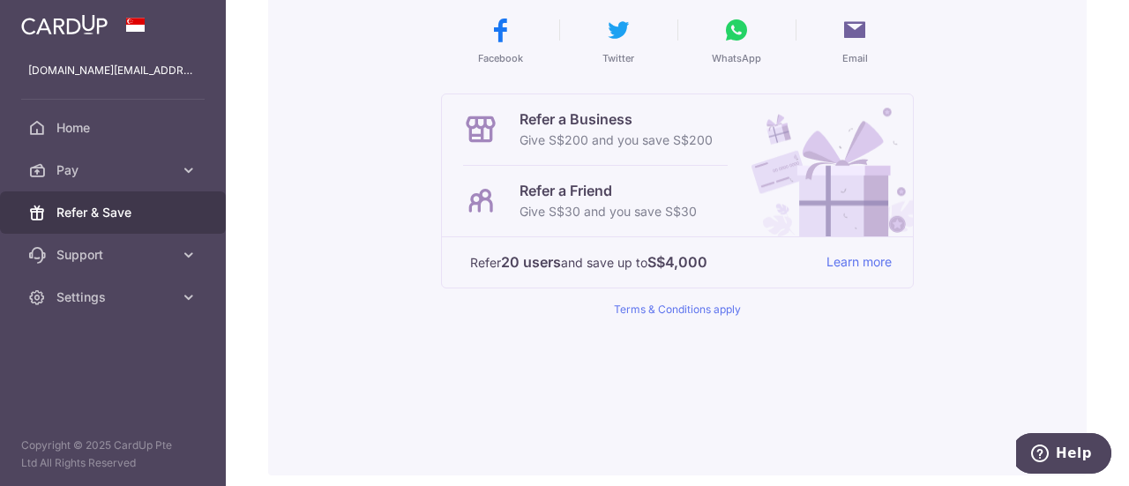
scroll to position [221, 0]
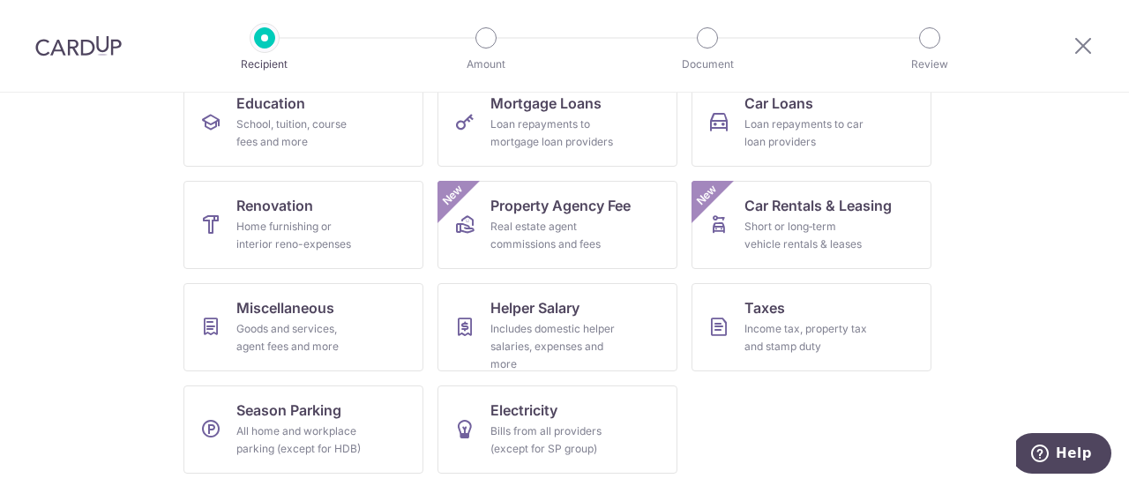
scroll to position [353, 0]
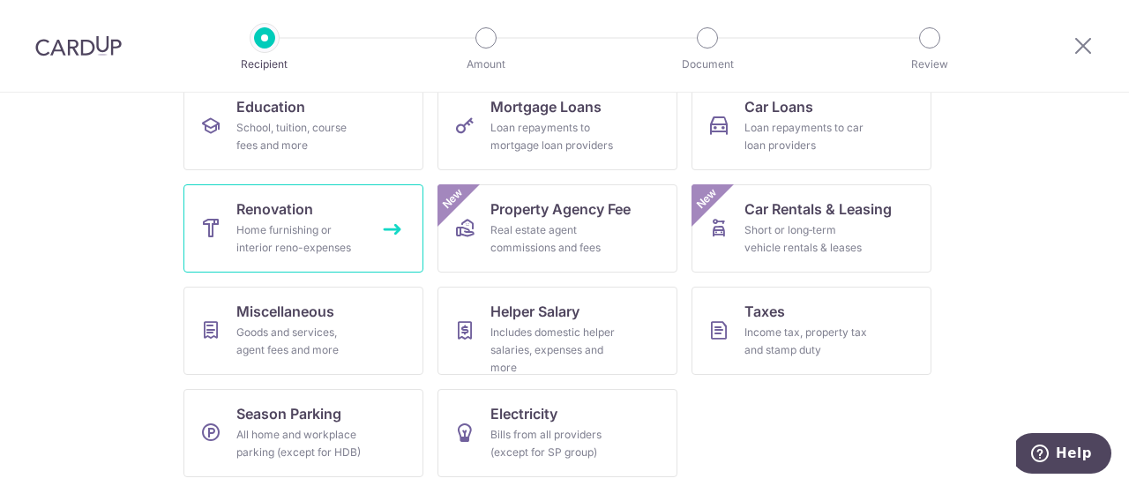
click at [351, 243] on div "Home furnishing or interior reno-expenses" at bounding box center [299, 238] width 127 height 35
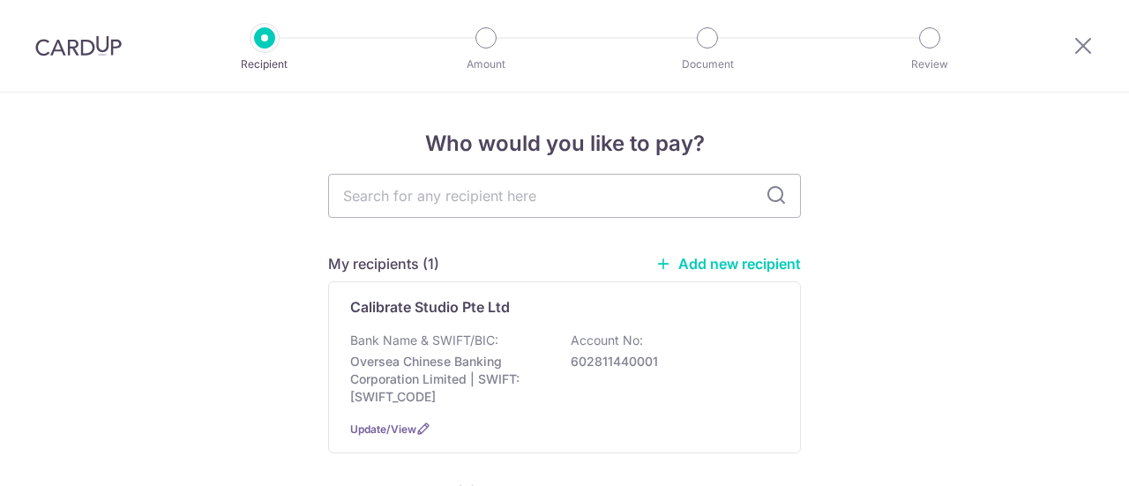
scroll to position [85, 0]
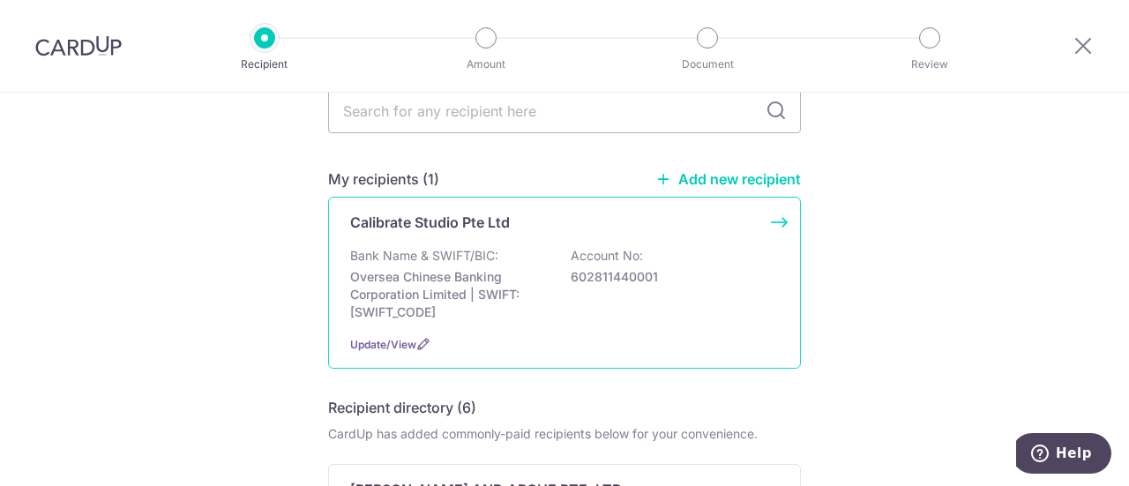
click at [567, 330] on div "Calibrate Studio Pte Ltd Bank Name & SWIFT/BIC: Oversea Chinese Banking Corpora…" at bounding box center [564, 283] width 473 height 172
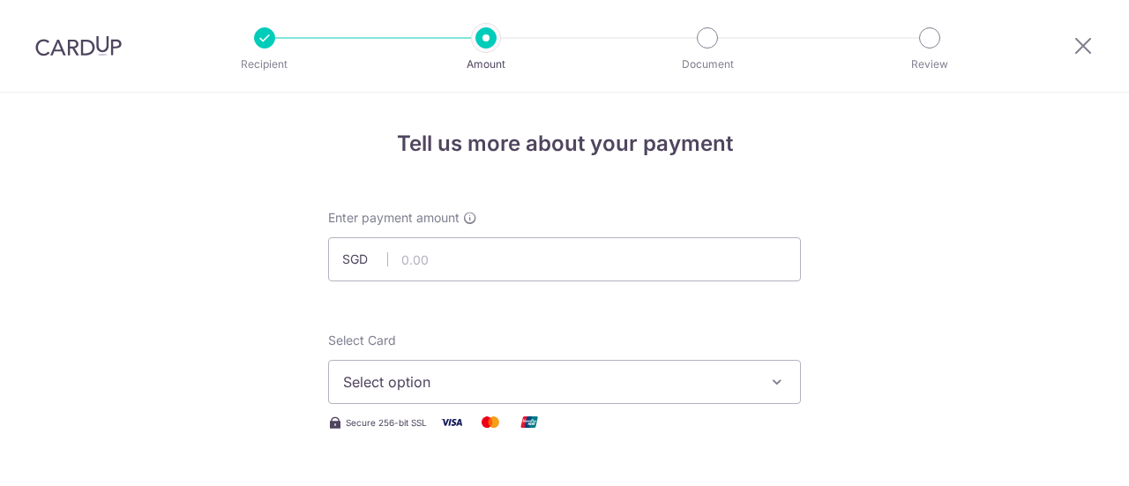
scroll to position [62, 0]
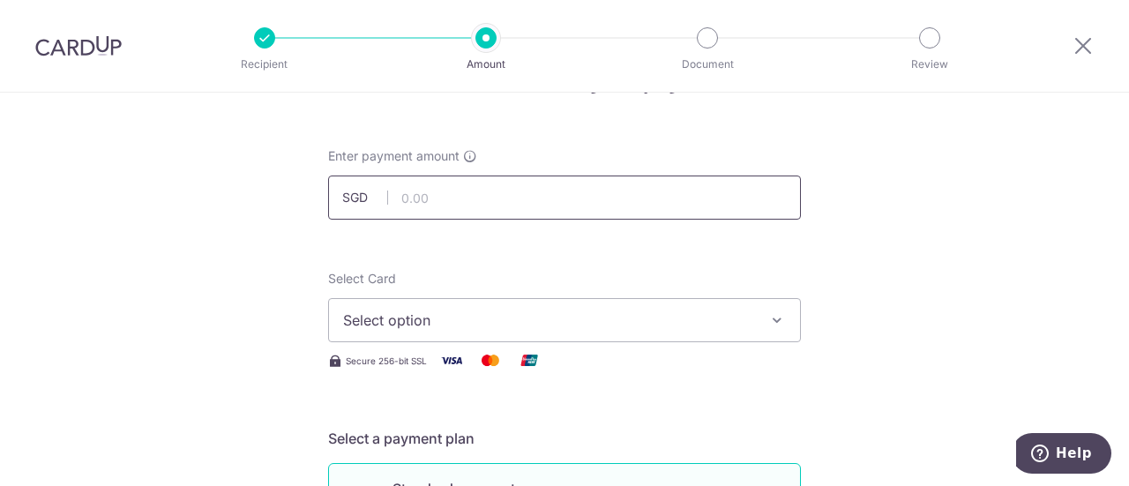
click at [564, 212] on input "text" at bounding box center [564, 198] width 473 height 44
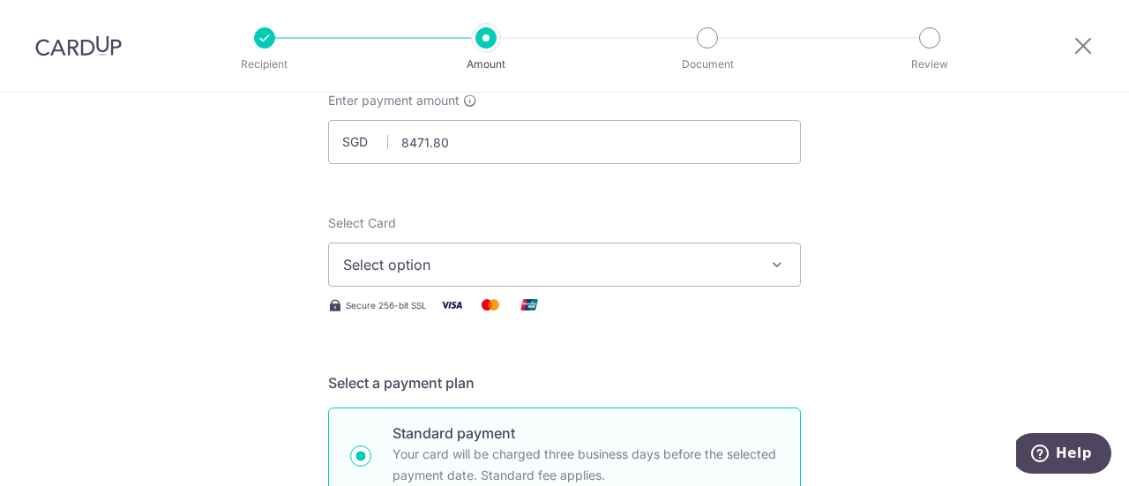
type input "8,471.80"
click at [477, 267] on span "Select option" at bounding box center [548, 264] width 411 height 21
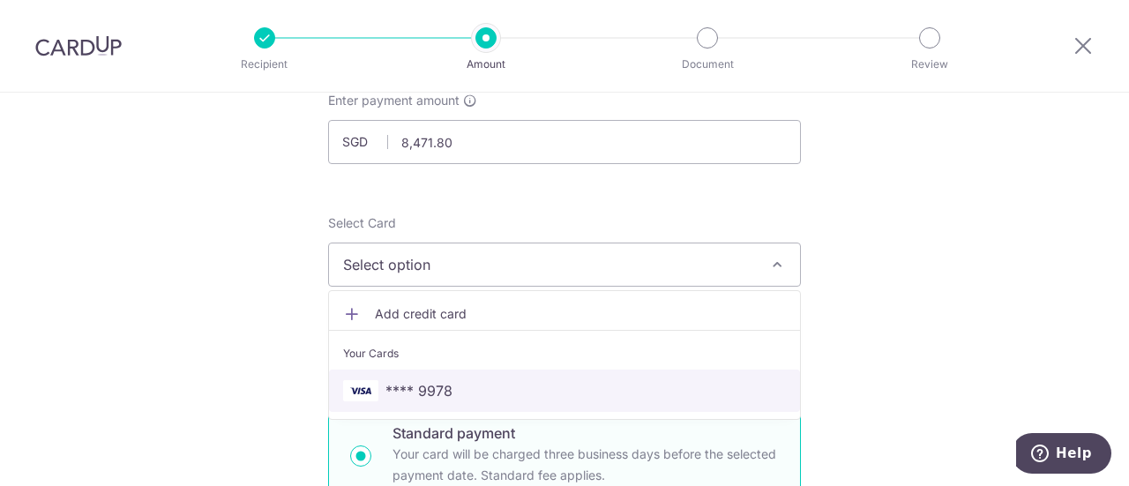
click at [452, 386] on span "**** 9978" at bounding box center [564, 390] width 443 height 21
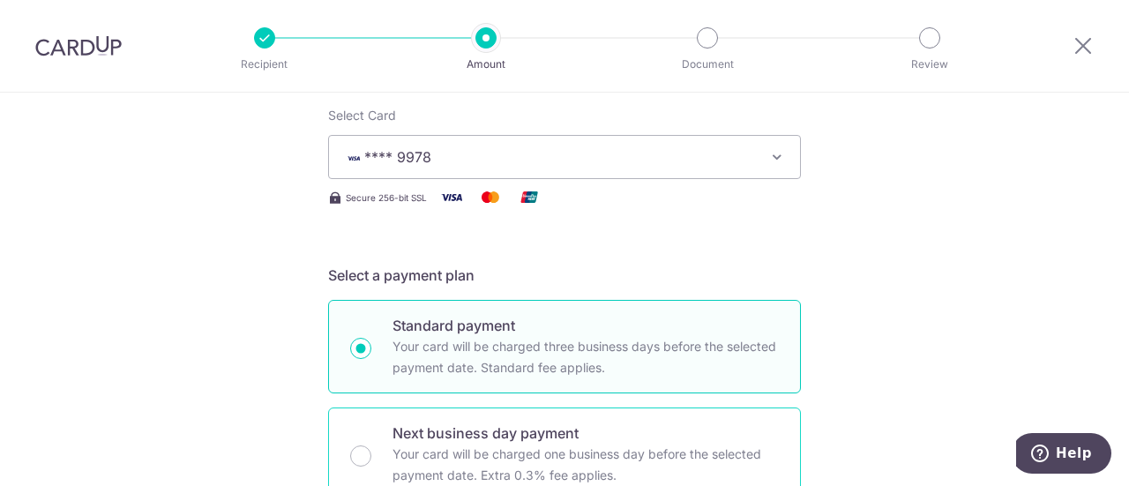
scroll to position [342, 0]
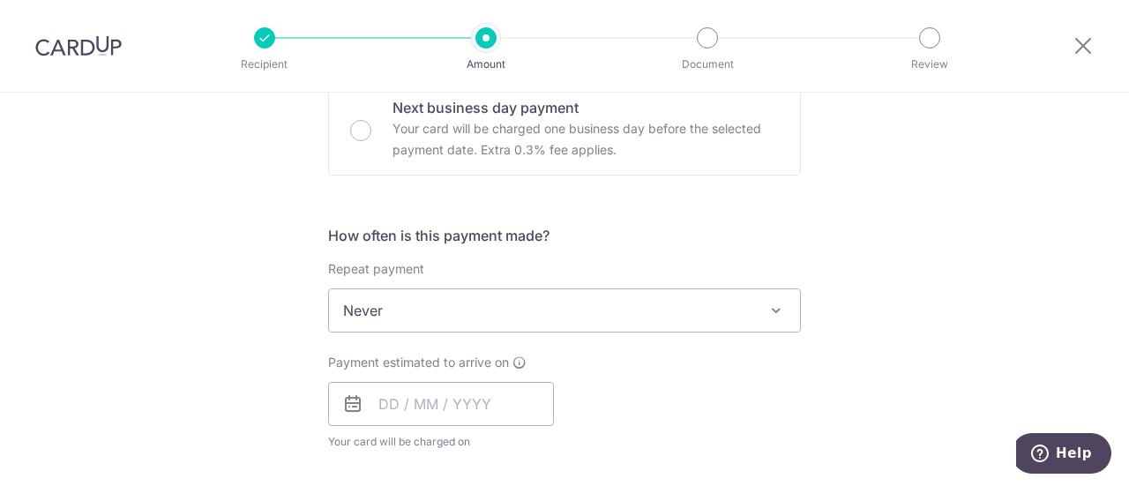
scroll to position [593, 0]
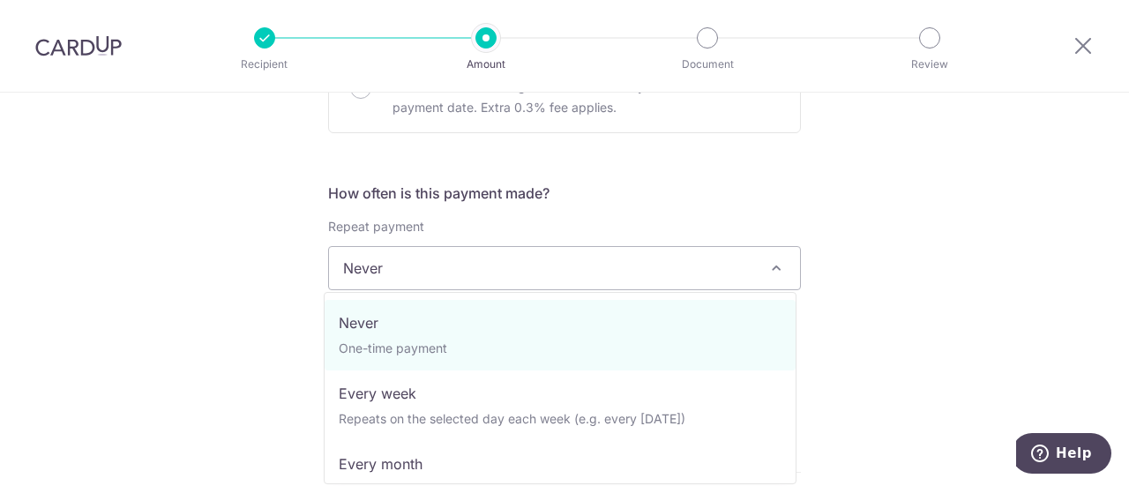
click at [730, 262] on span "Never" at bounding box center [564, 268] width 471 height 42
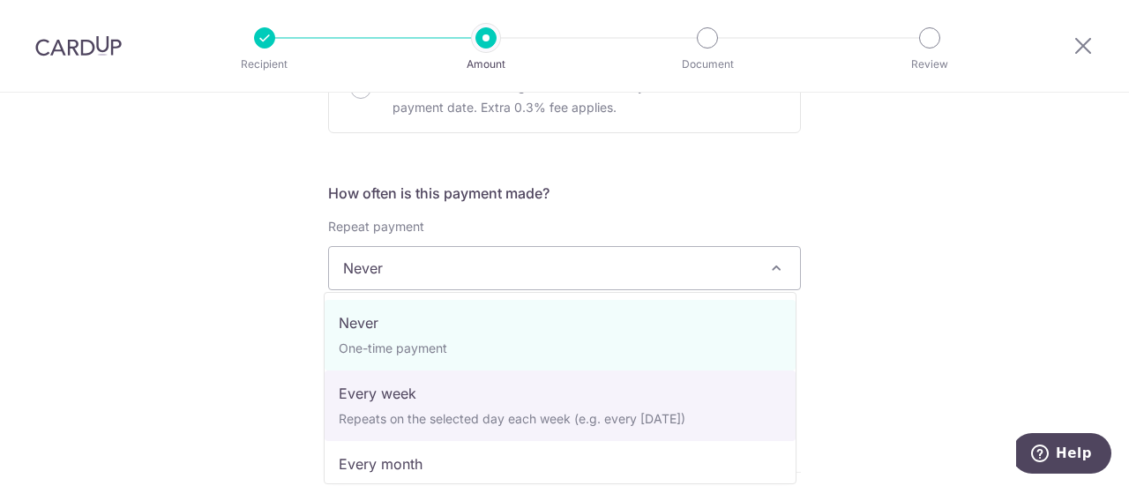
scroll to position [19, 0]
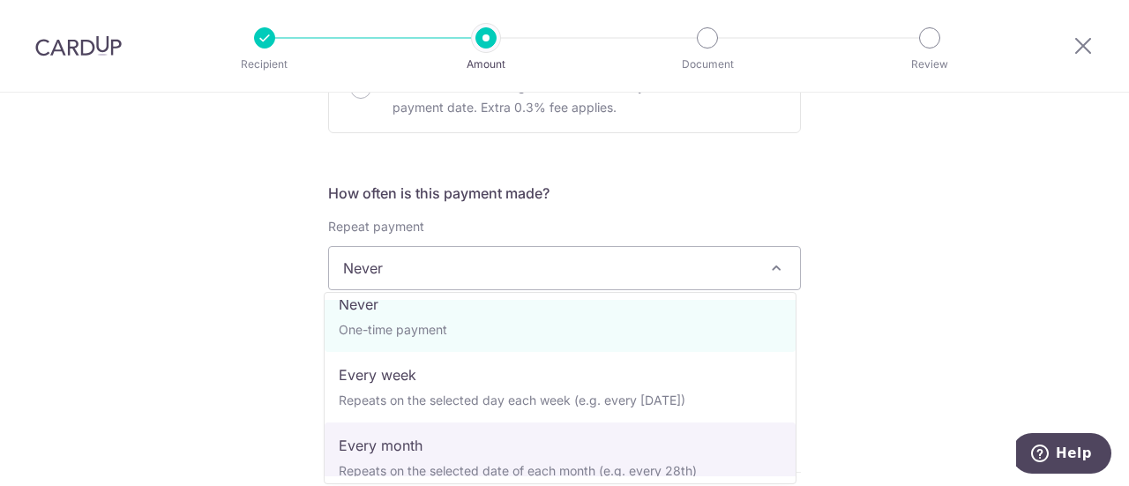
select select "3"
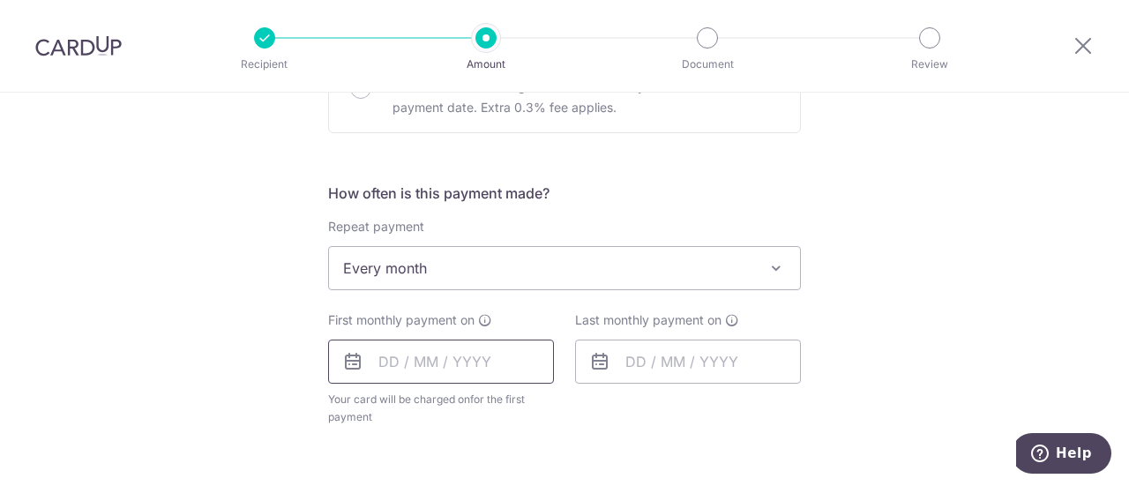
click at [459, 366] on input "text" at bounding box center [441, 362] width 226 height 44
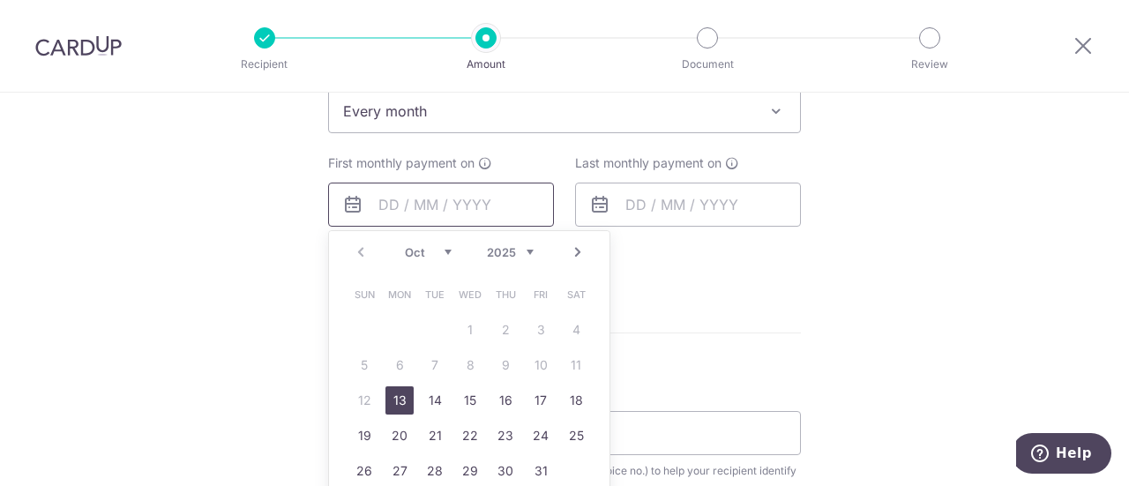
scroll to position [745, 0]
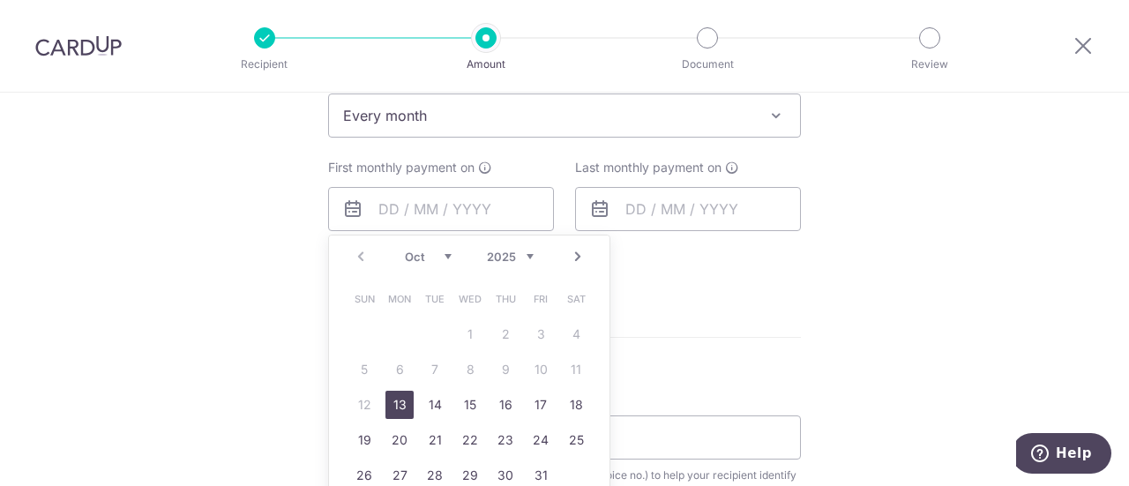
click at [390, 412] on link "13" at bounding box center [399, 405] width 28 height 28
type input "13/10/2025"
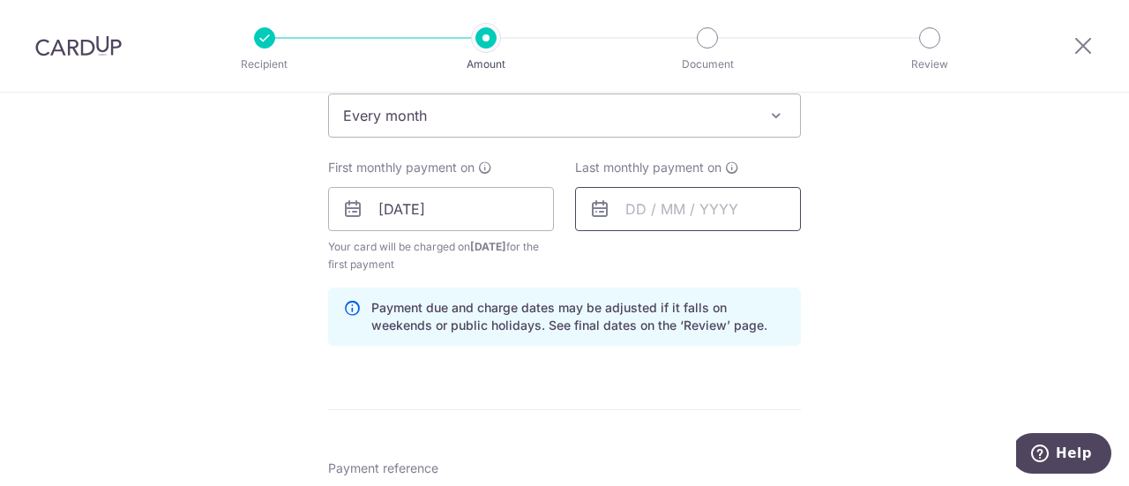
click at [665, 206] on input "text" at bounding box center [688, 209] width 226 height 44
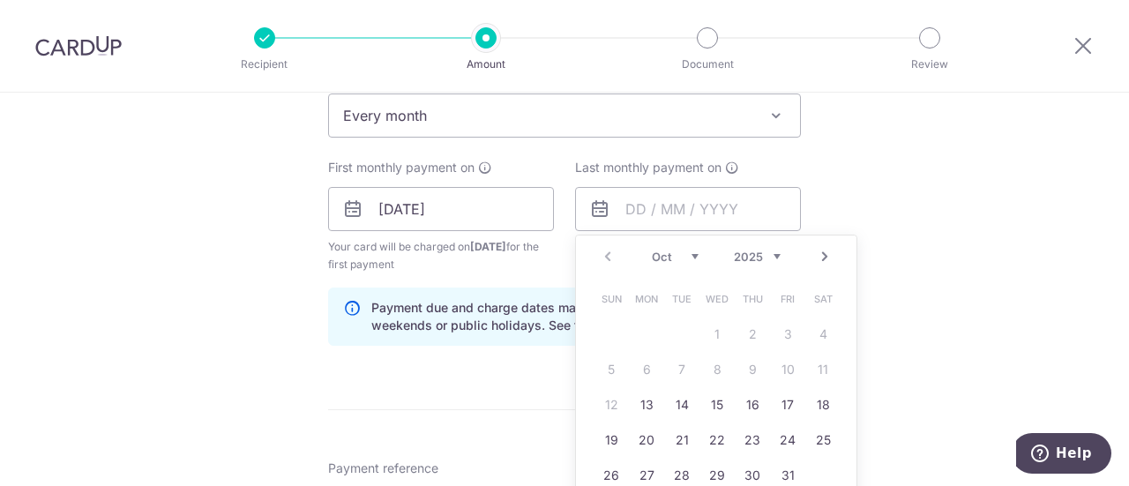
click at [822, 250] on link "Next" at bounding box center [824, 256] width 21 height 21
click at [746, 398] on link "13" at bounding box center [752, 405] width 28 height 28
type input "[DATE]"
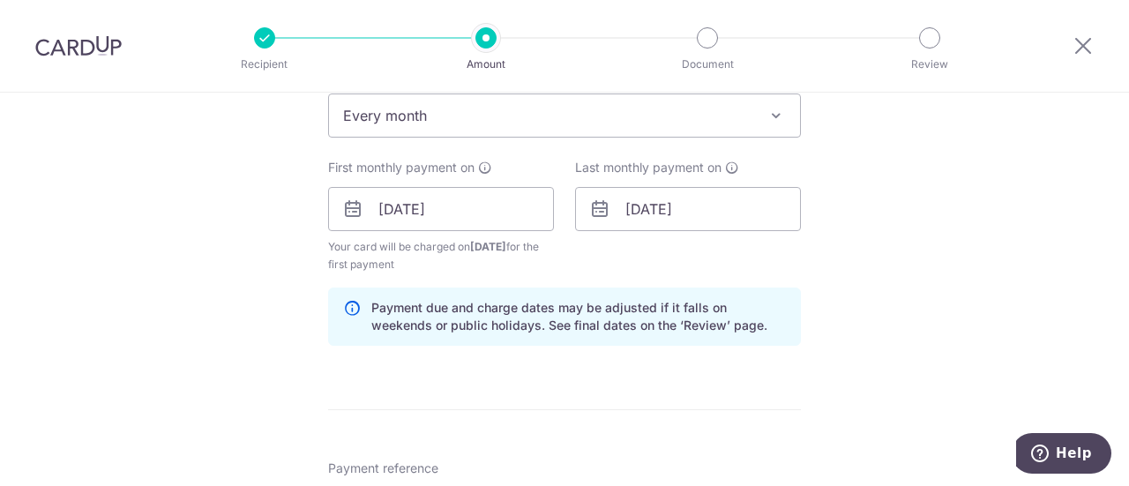
click at [801, 371] on div "Tell us more about your payment Enter payment amount SGD 8,471.80 8471.80 Selec…" at bounding box center [564, 249] width 1129 height 1804
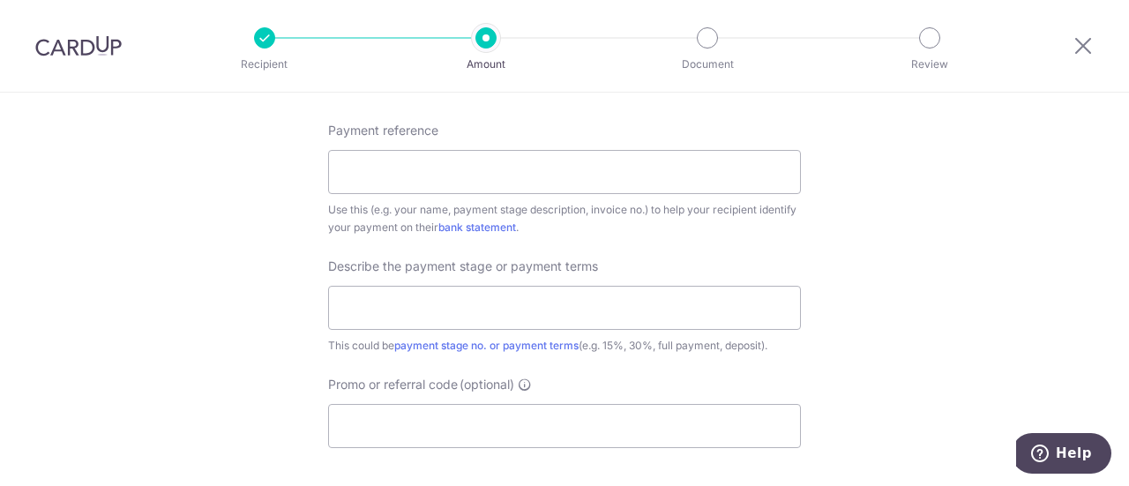
scroll to position [1081, 0]
click at [531, 195] on div "Payment reference Use this (e.g. your name, payment stage description, invoice …" at bounding box center [564, 180] width 473 height 115
click at [522, 190] on input "Payment reference" at bounding box center [564, 174] width 473 height 44
click at [387, 165] on input "Mabel & Andrea - SOK" at bounding box center [564, 174] width 473 height 44
type input "Mabel Andrea - SOK"
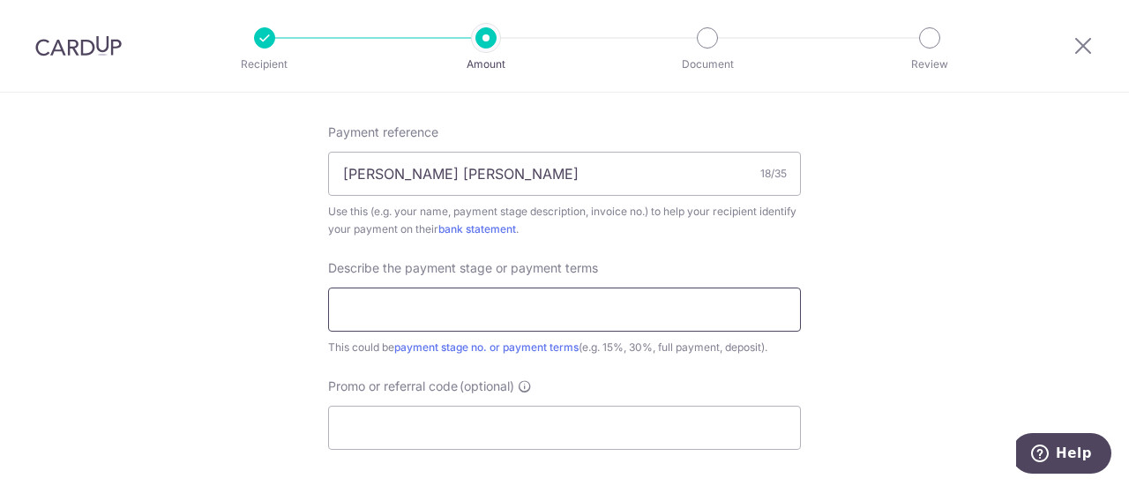
click at [437, 310] on input "text" at bounding box center [564, 310] width 473 height 44
type input "Remaining 40% and 45%"
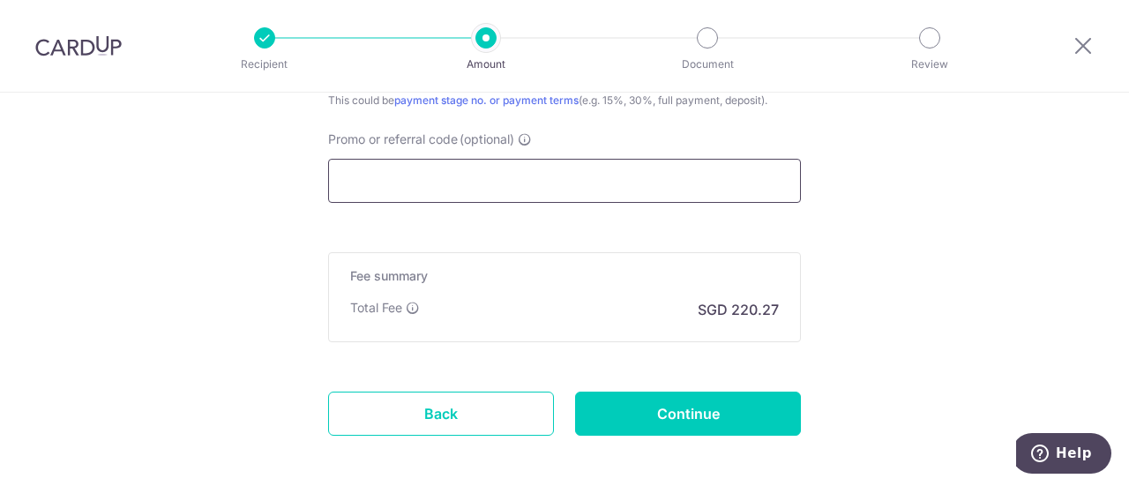
click at [492, 183] on input "Promo or referral code (optional)" at bounding box center [564, 181] width 473 height 44
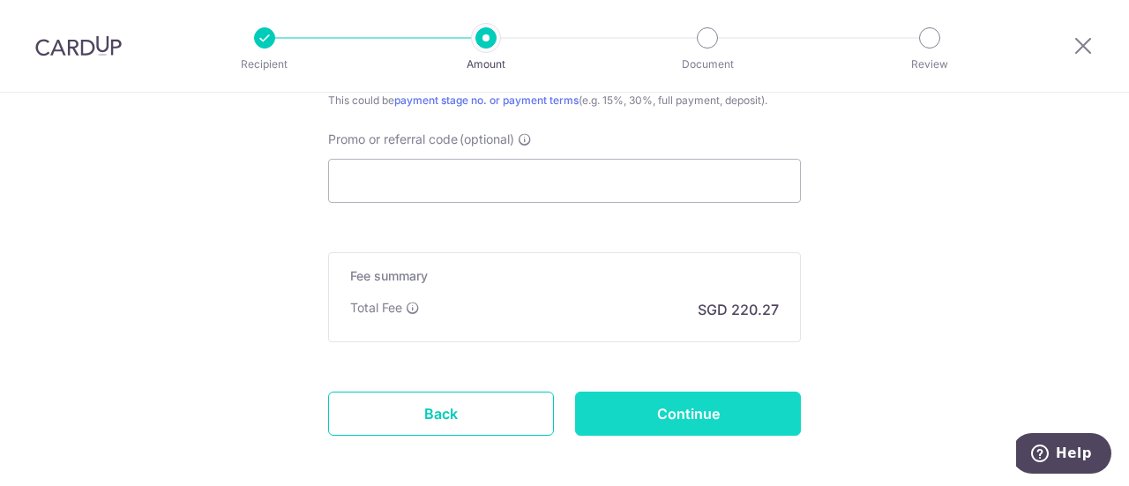
click at [690, 400] on input "Continue" at bounding box center [688, 414] width 226 height 44
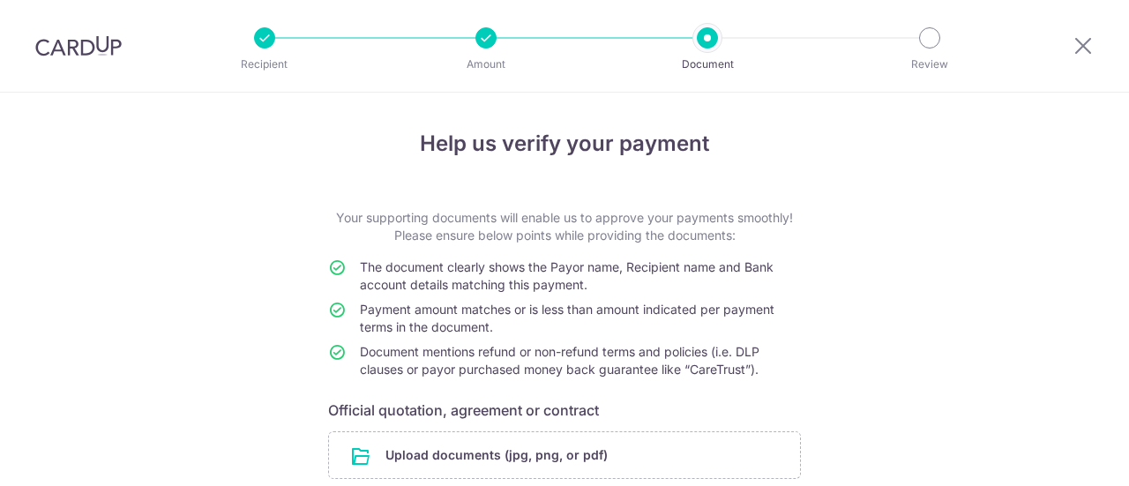
scroll to position [146, 0]
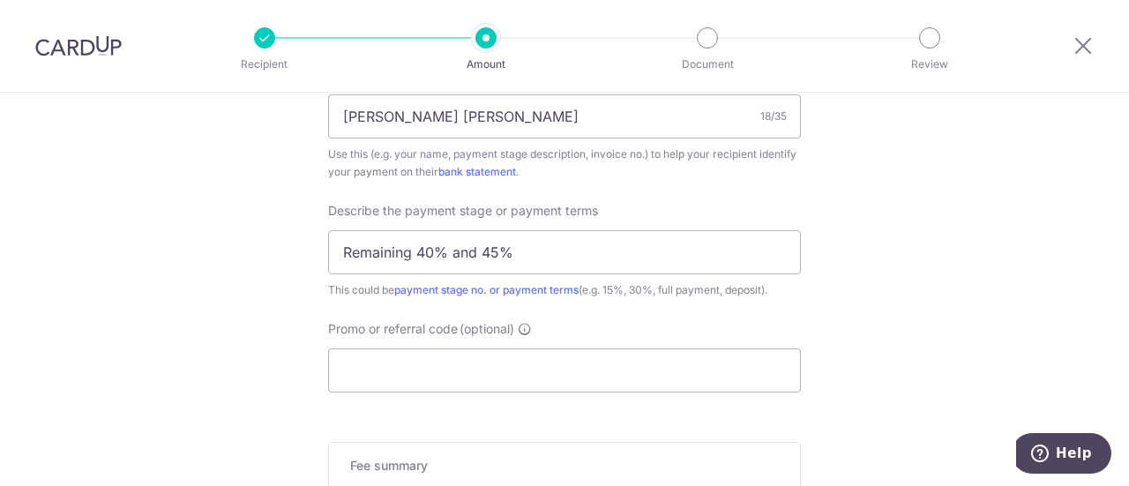
scroll to position [1048, 0]
click at [502, 367] on input "Promo or referral code (optional)" at bounding box center [564, 371] width 473 height 44
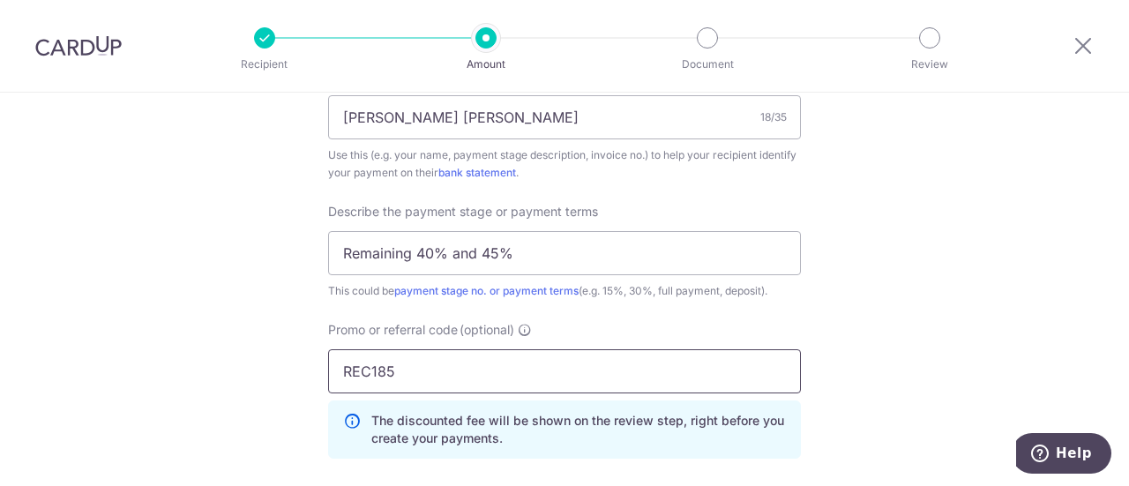
type input "REC185"
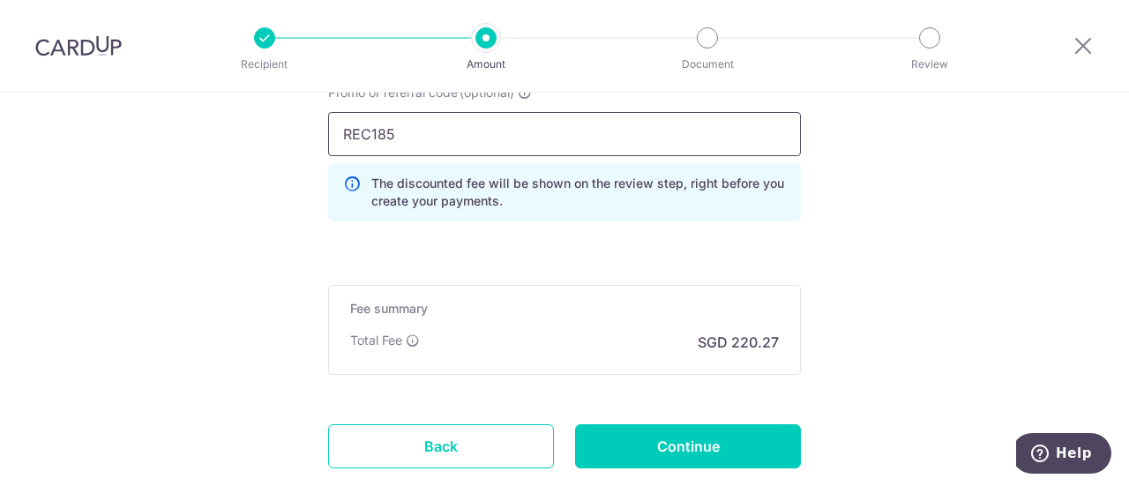
scroll to position [1331, 0]
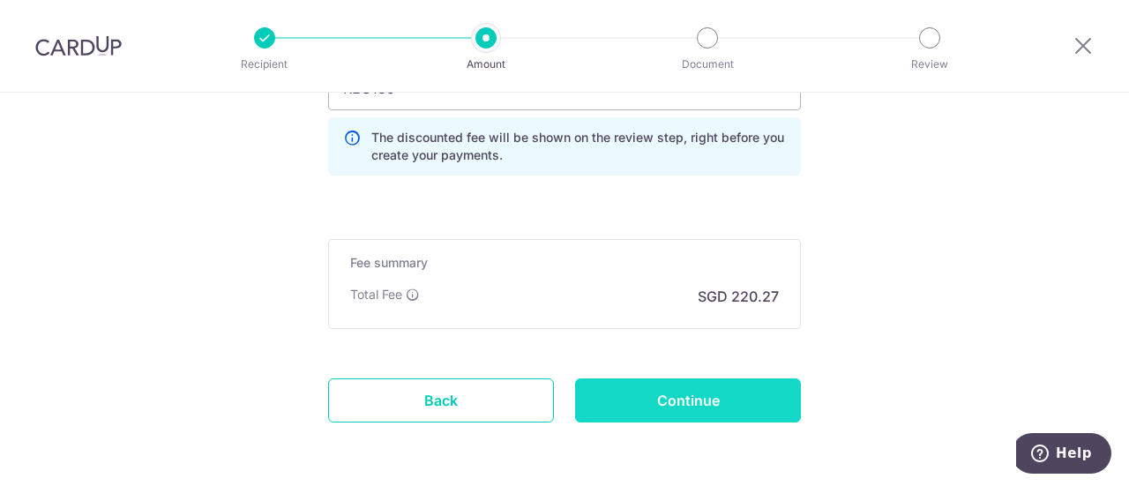
click at [649, 392] on input "Continue" at bounding box center [688, 400] width 226 height 44
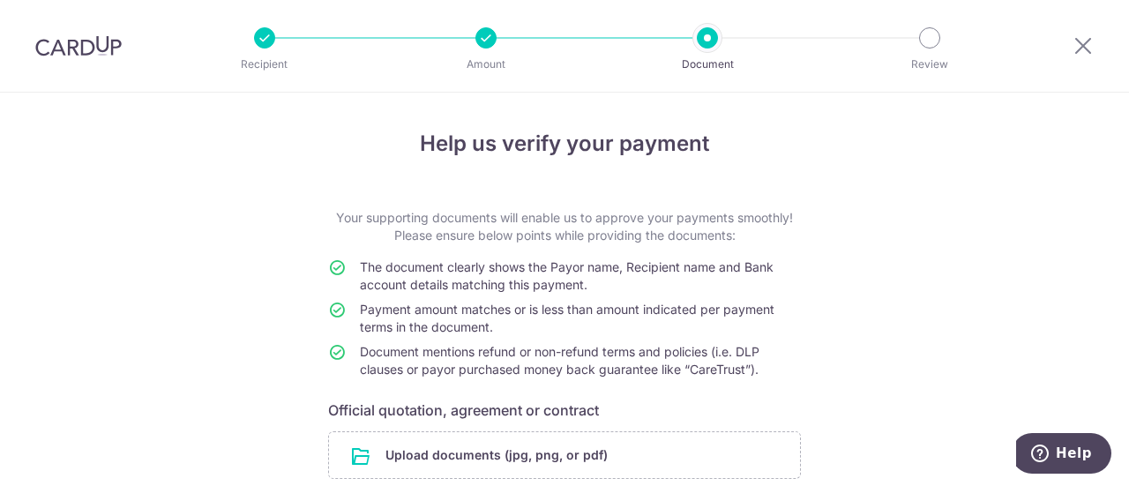
scroll to position [146, 0]
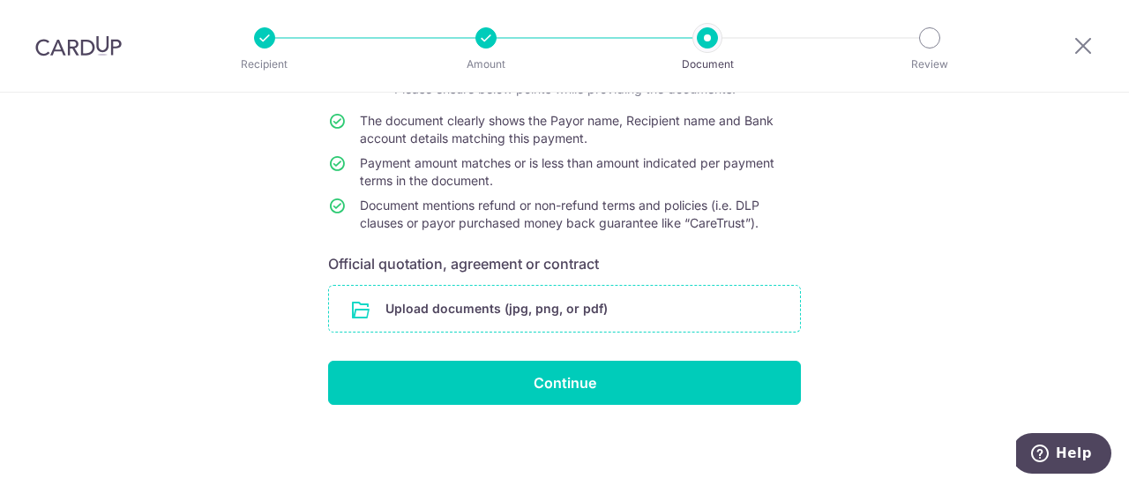
click at [654, 310] on input "file" at bounding box center [564, 309] width 471 height 46
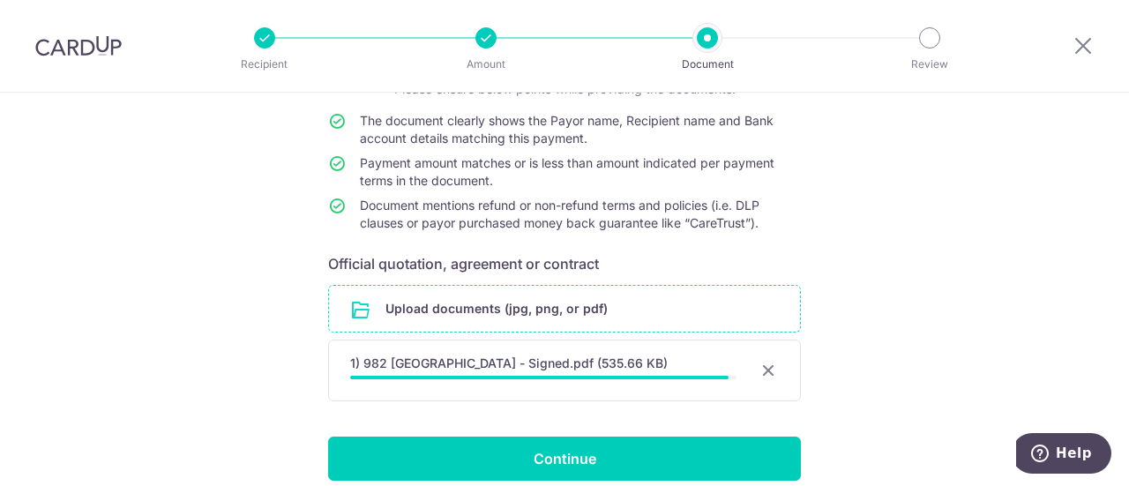
scroll to position [200, 0]
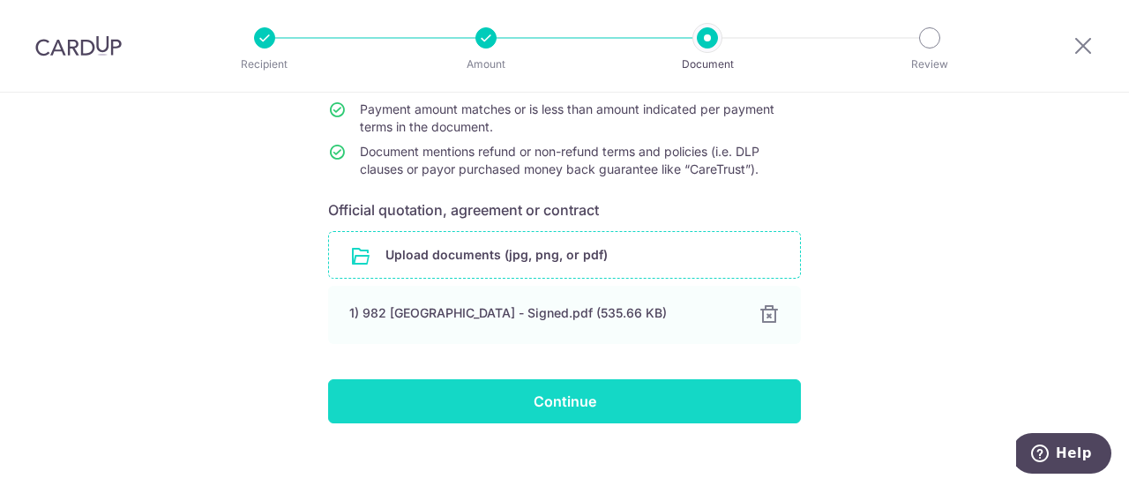
click at [602, 394] on input "Continue" at bounding box center [564, 401] width 473 height 44
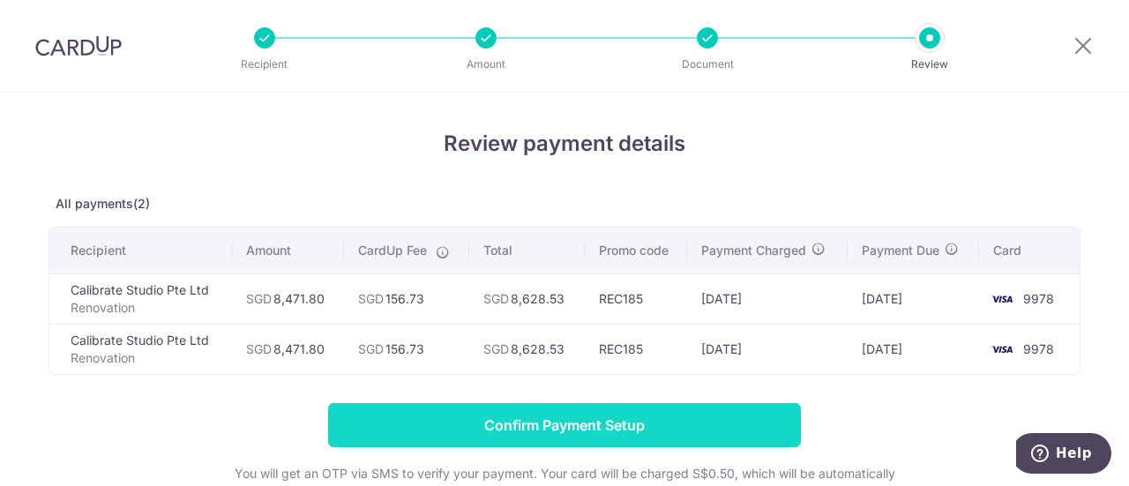
click at [643, 418] on input "Confirm Payment Setup" at bounding box center [564, 425] width 473 height 44
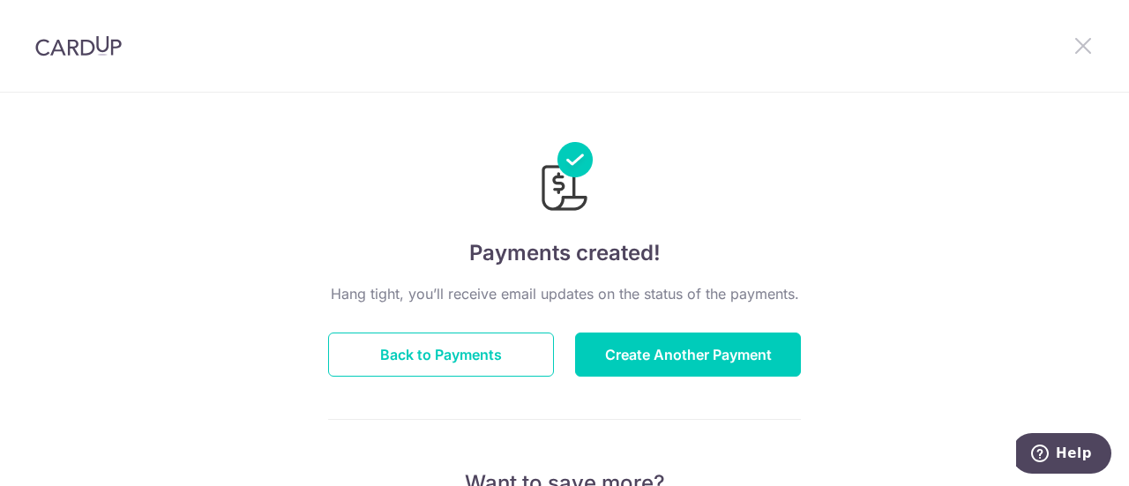
click at [1083, 40] on icon at bounding box center [1083, 45] width 21 height 22
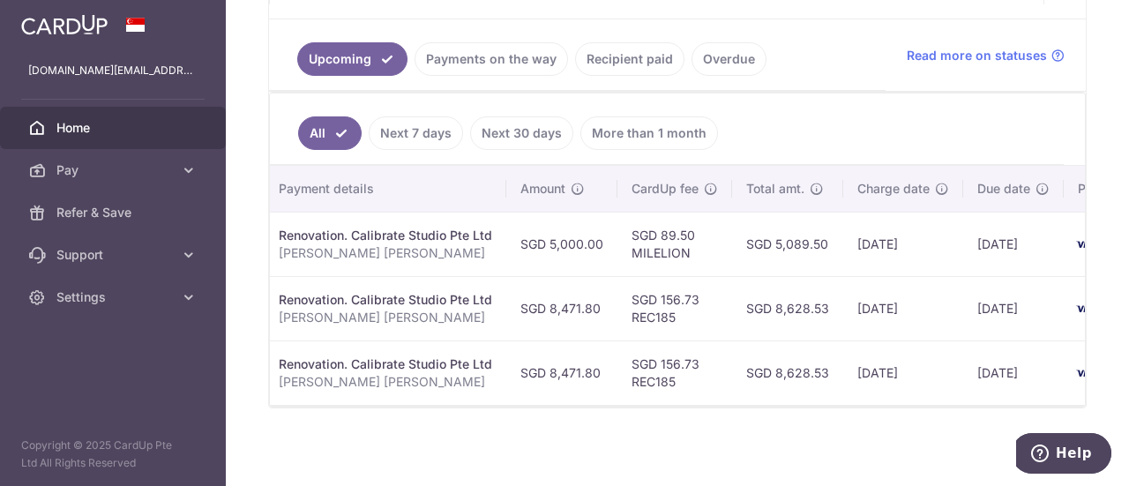
scroll to position [0, 286]
